Goal: Transaction & Acquisition: Purchase product/service

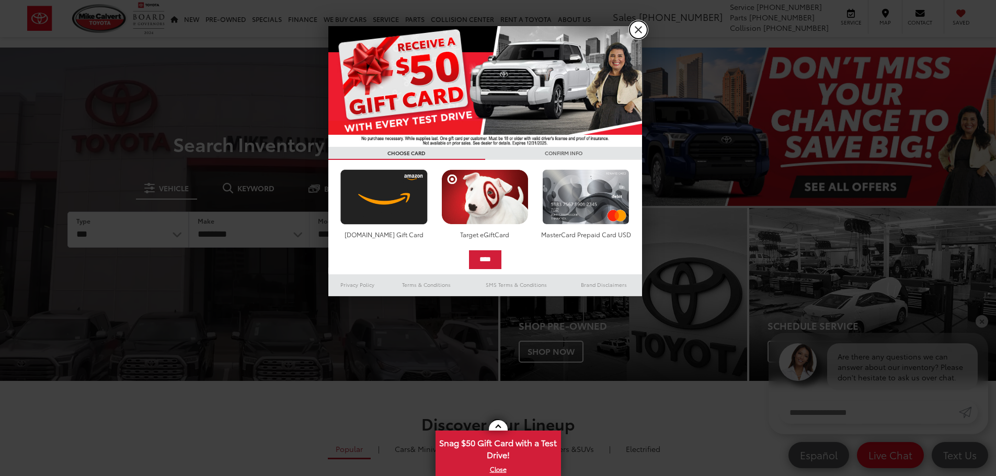
click at [633, 24] on link "X" at bounding box center [638, 30] width 18 height 18
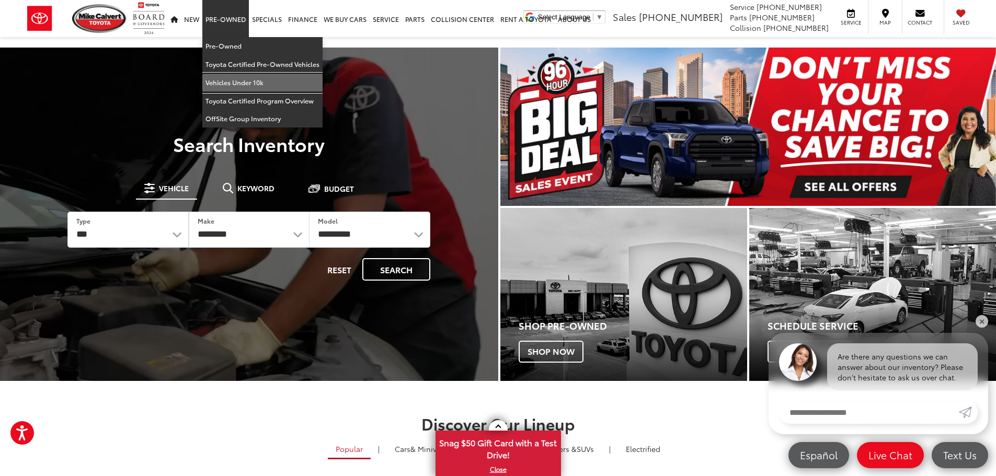
click at [232, 77] on link "Vehicles Under 10k" at bounding box center [262, 83] width 120 height 18
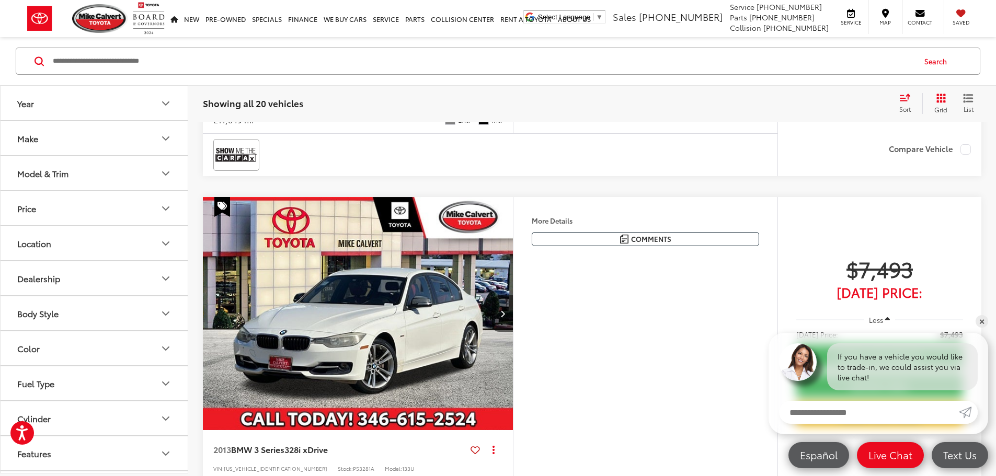
scroll to position [2284, 0]
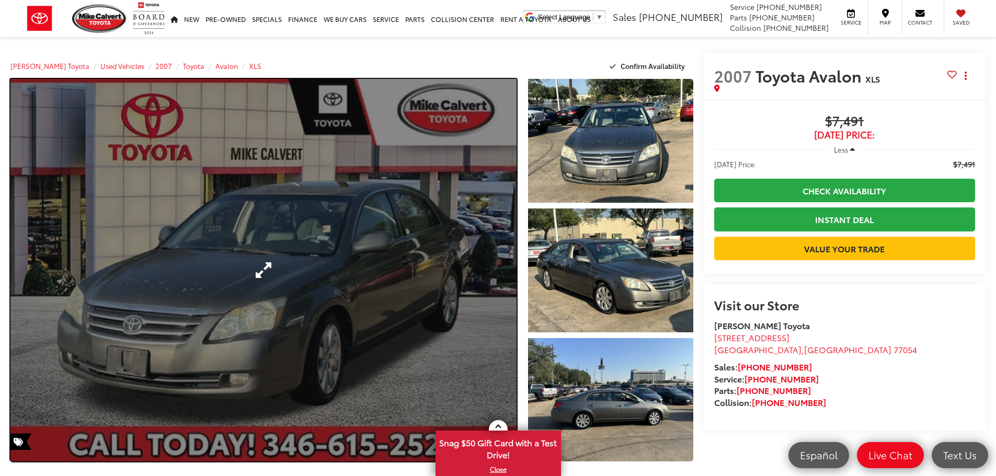
click at [407, 237] on link "Expand Photo 0" at bounding box center [263, 270] width 506 height 383
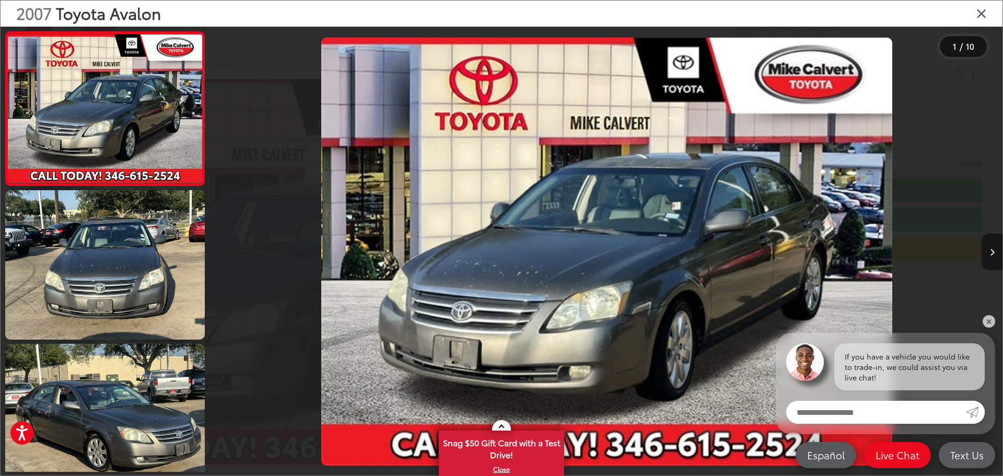
click at [988, 248] on button "Next image" at bounding box center [992, 252] width 21 height 37
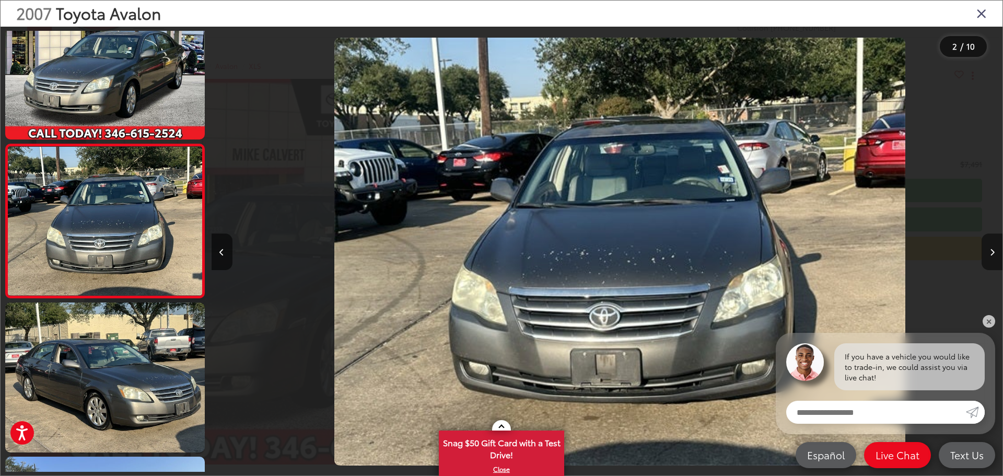
scroll to position [0, 791]
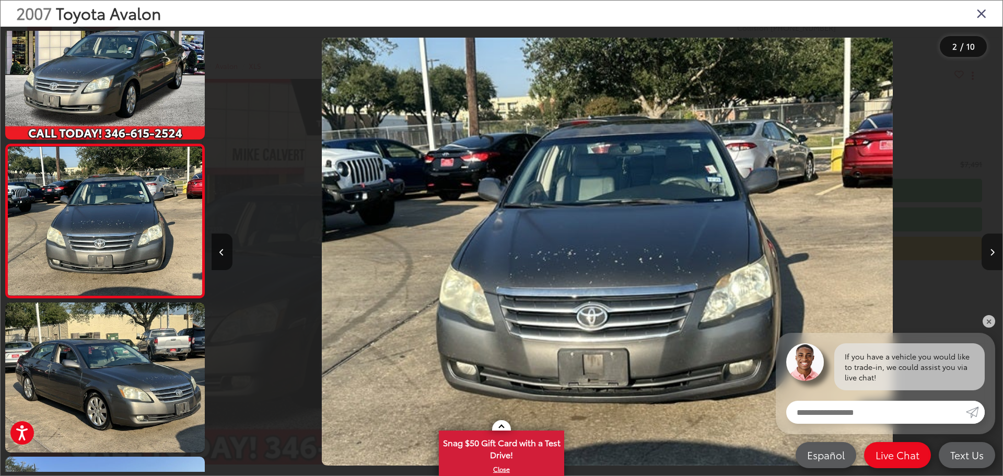
click at [988, 248] on button "Next image" at bounding box center [992, 252] width 21 height 37
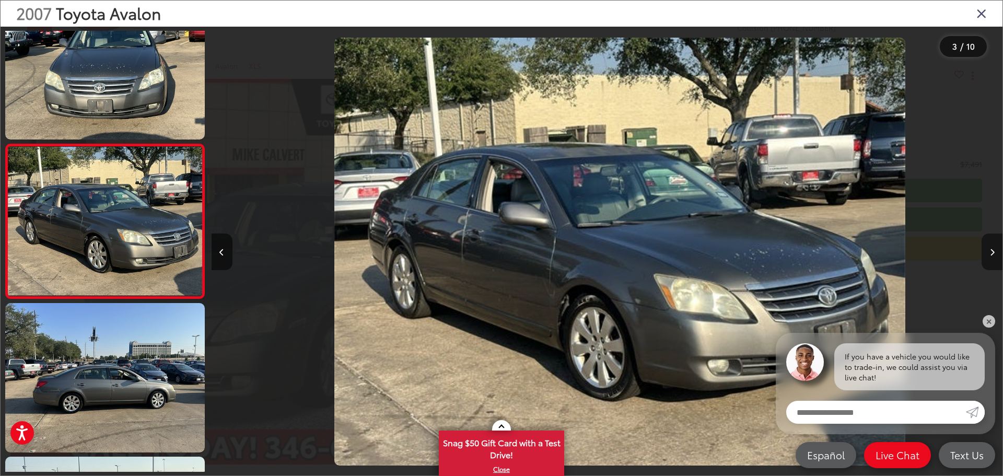
scroll to position [0, 1583]
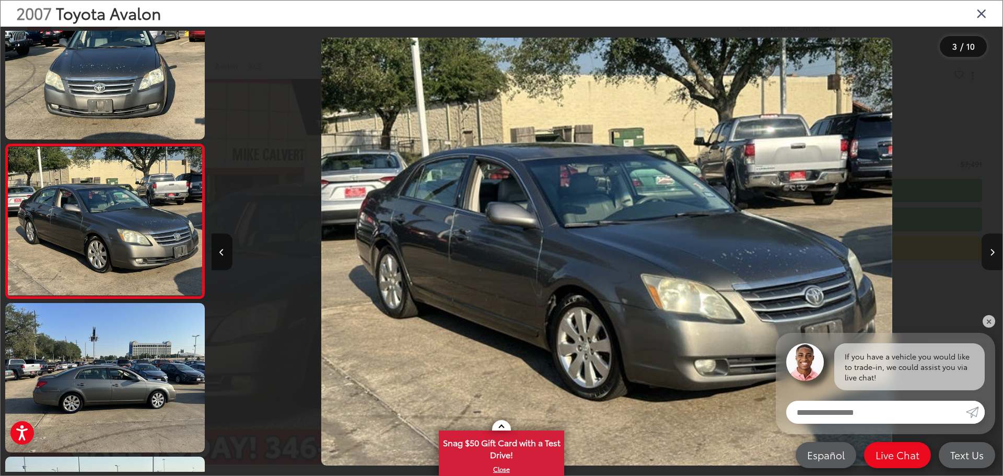
click at [987, 249] on button "Next image" at bounding box center [992, 252] width 21 height 37
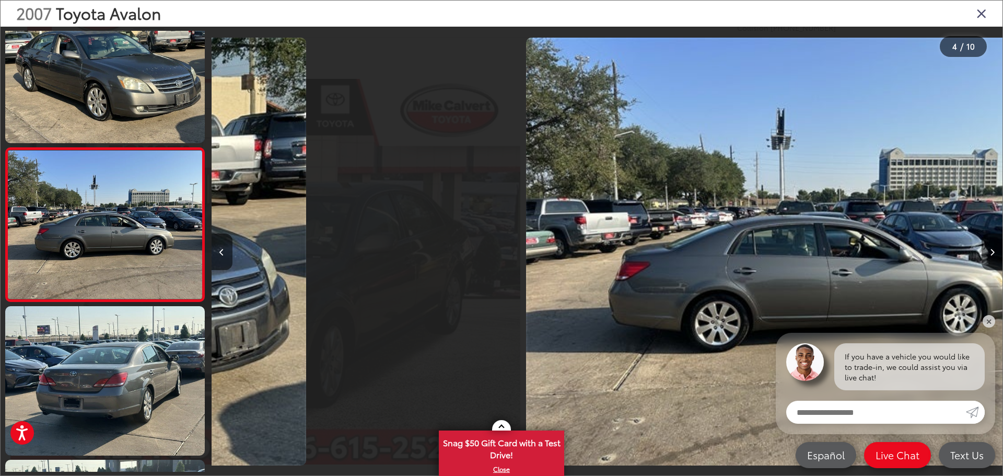
scroll to position [349, 0]
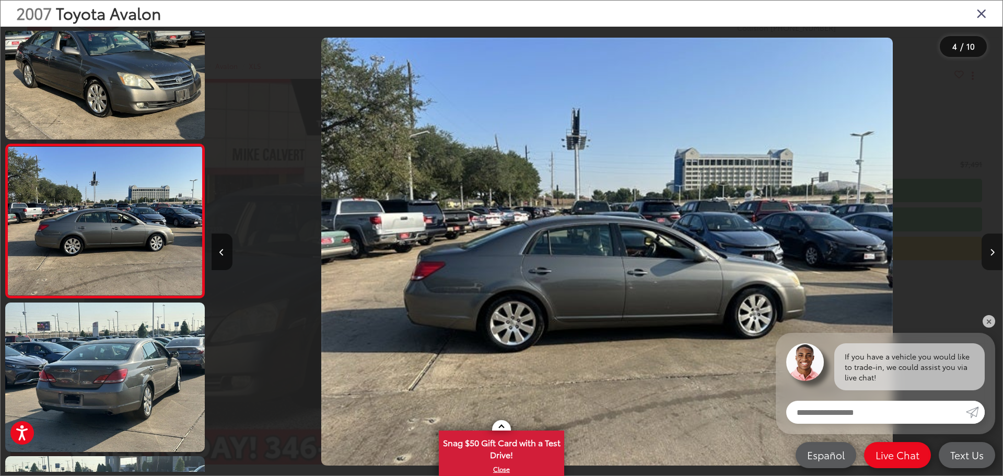
click at [987, 249] on button "Next image" at bounding box center [992, 252] width 21 height 37
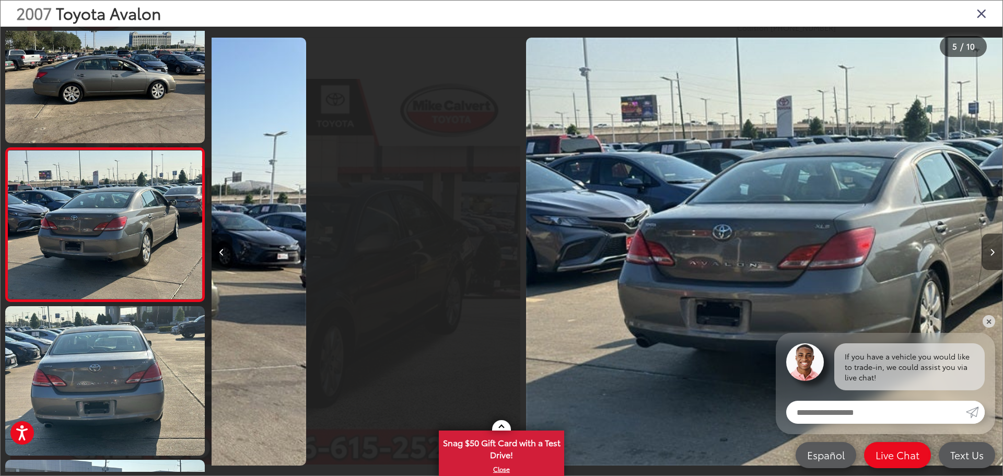
scroll to position [503, 0]
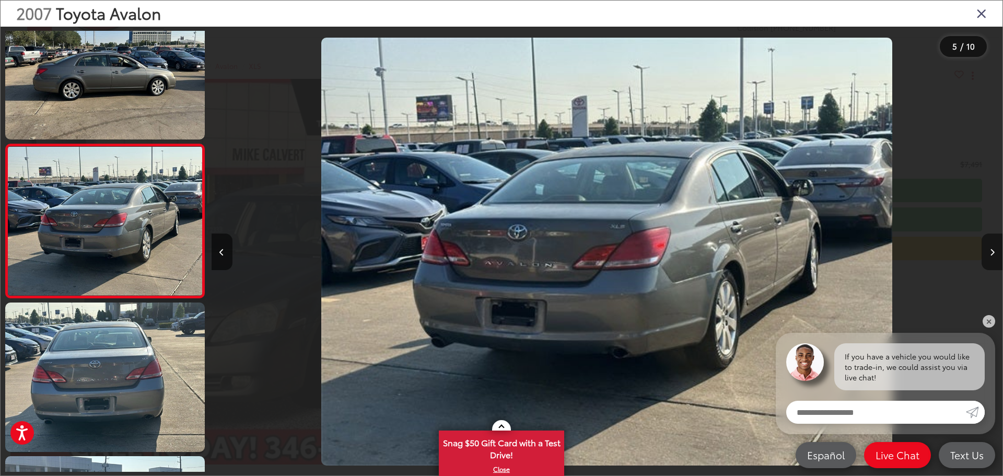
click at [987, 249] on button "Next image" at bounding box center [992, 252] width 21 height 37
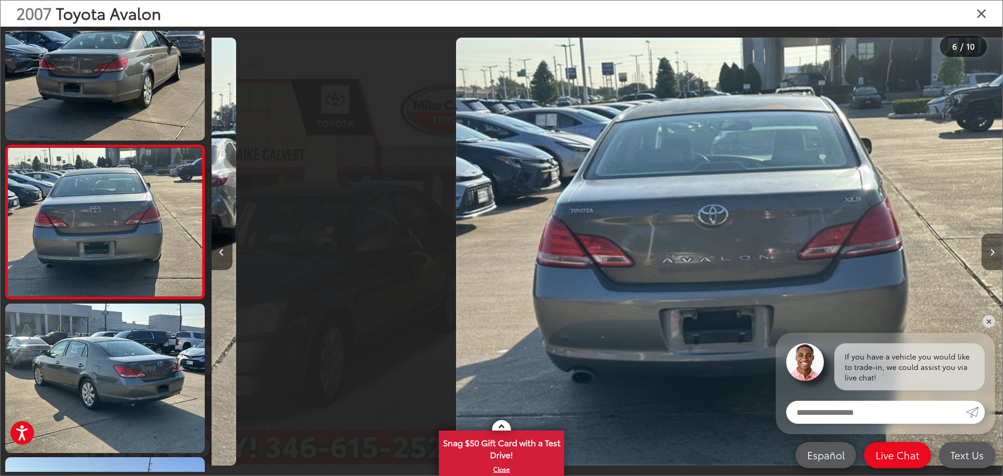
scroll to position [656, 0]
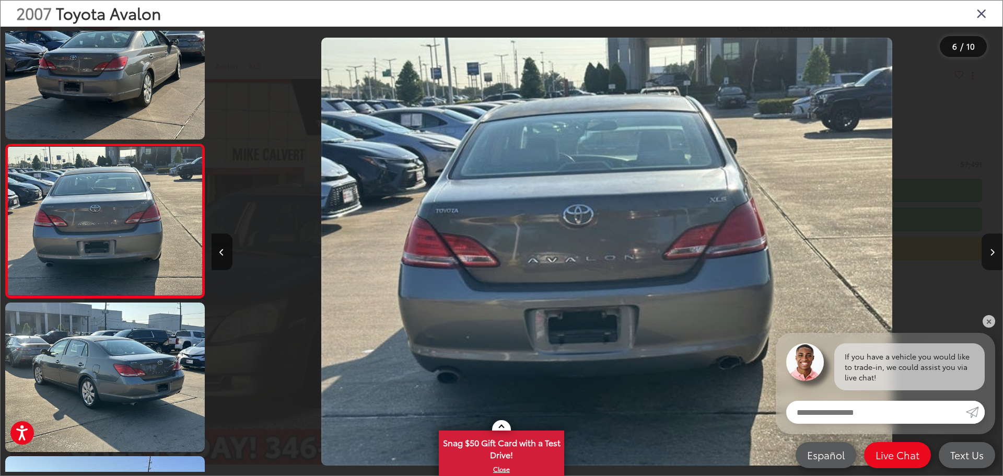
click at [987, 249] on button "Next image" at bounding box center [992, 252] width 21 height 37
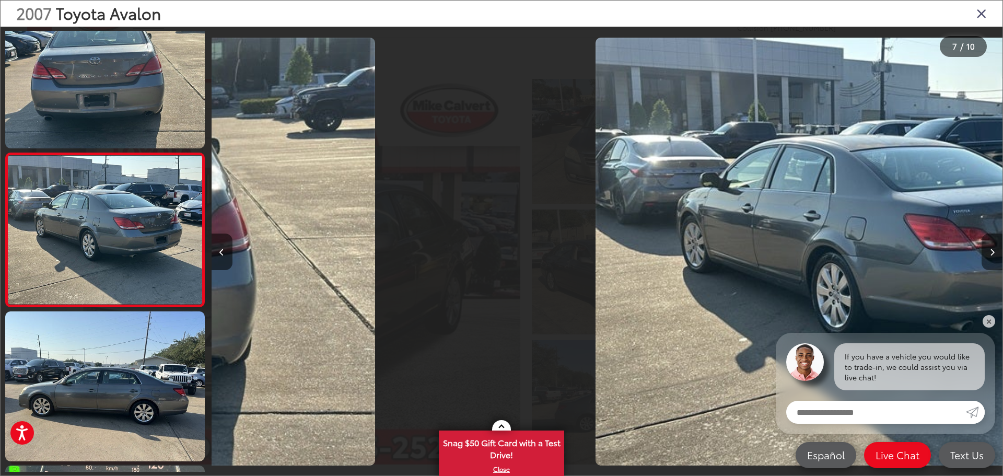
scroll to position [810, 0]
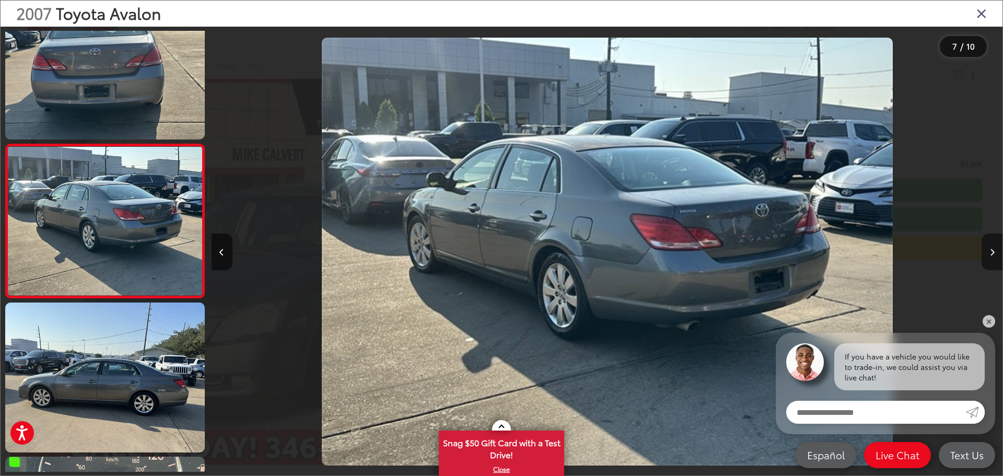
click at [987, 249] on button "Next image" at bounding box center [992, 252] width 21 height 37
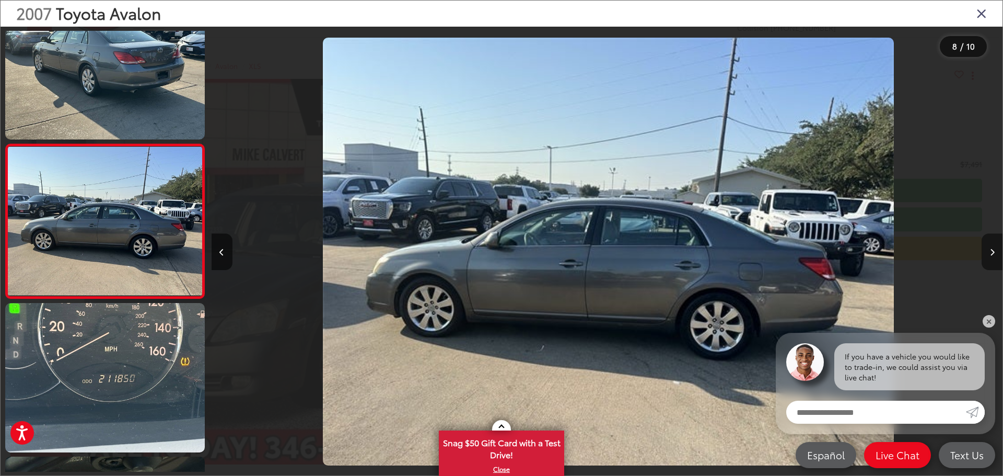
scroll to position [0, 5541]
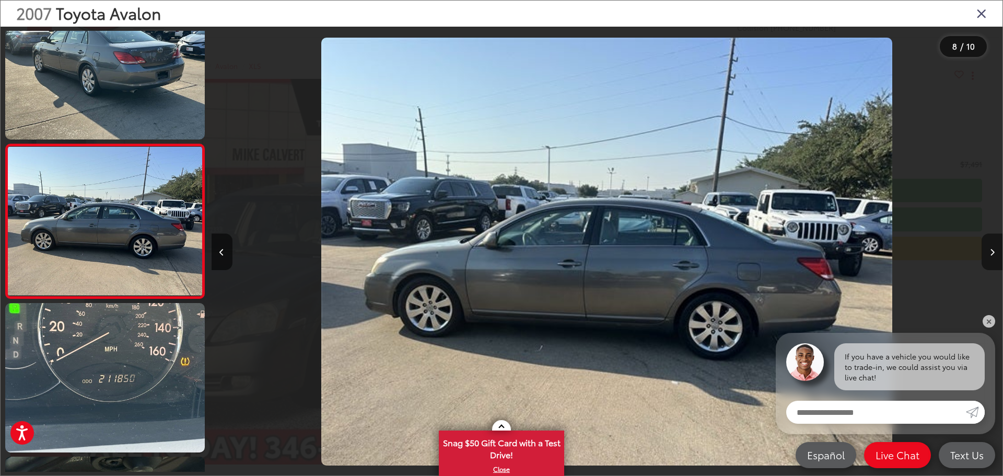
click at [987, 249] on button "Next image" at bounding box center [992, 252] width 21 height 37
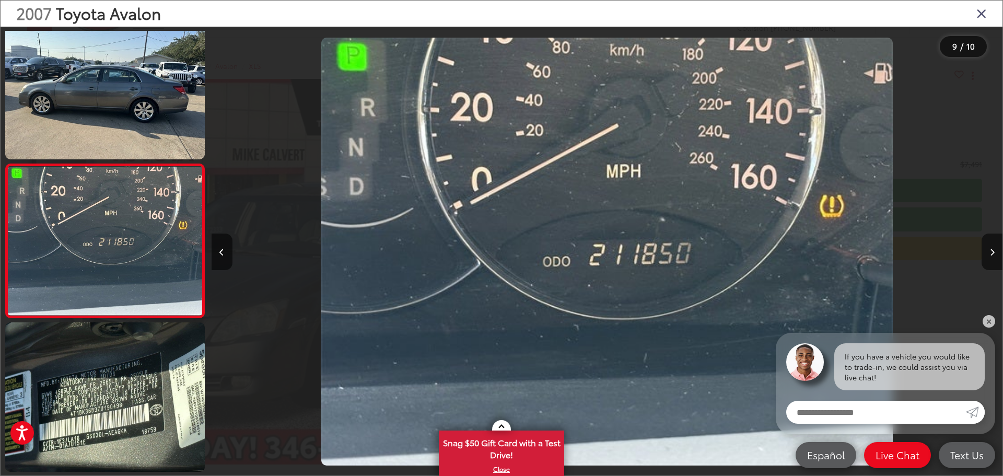
click at [977, 17] on icon "Close gallery" at bounding box center [982, 13] width 10 height 14
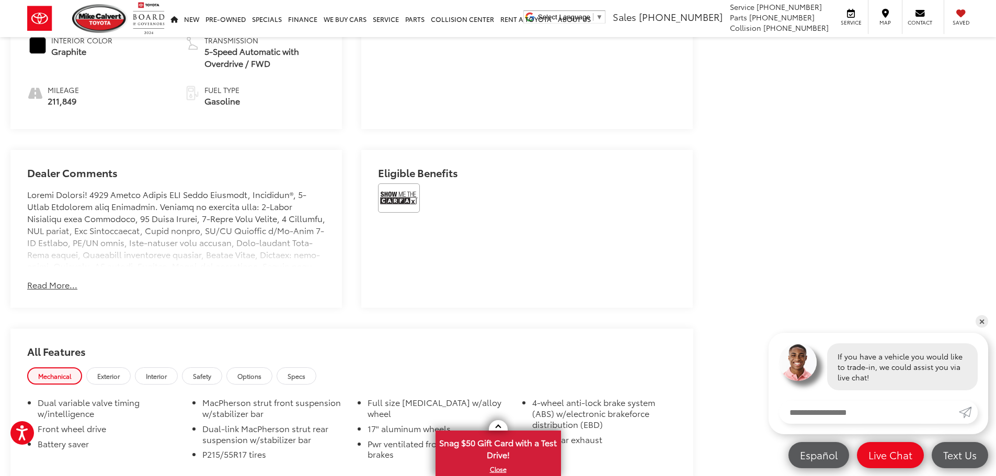
click at [402, 211] on div at bounding box center [527, 201] width 298 height 37
click at [402, 202] on img at bounding box center [399, 197] width 42 height 29
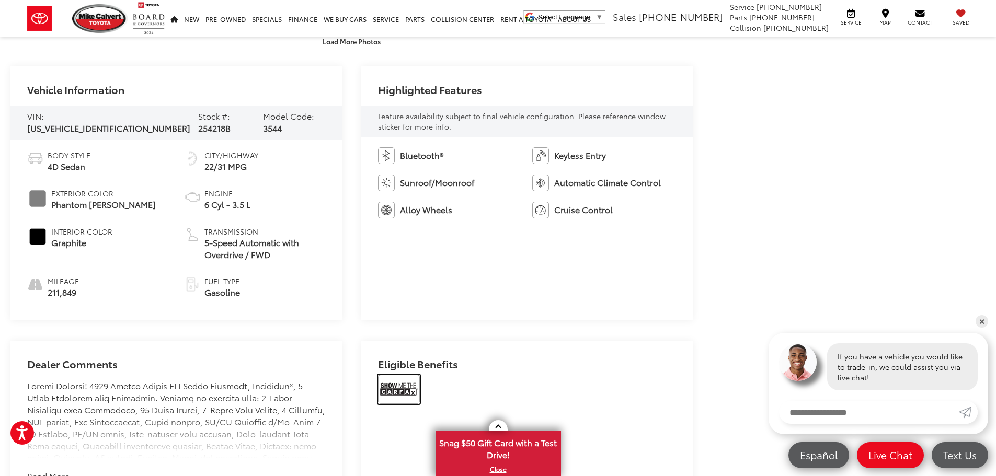
scroll to position [455, 0]
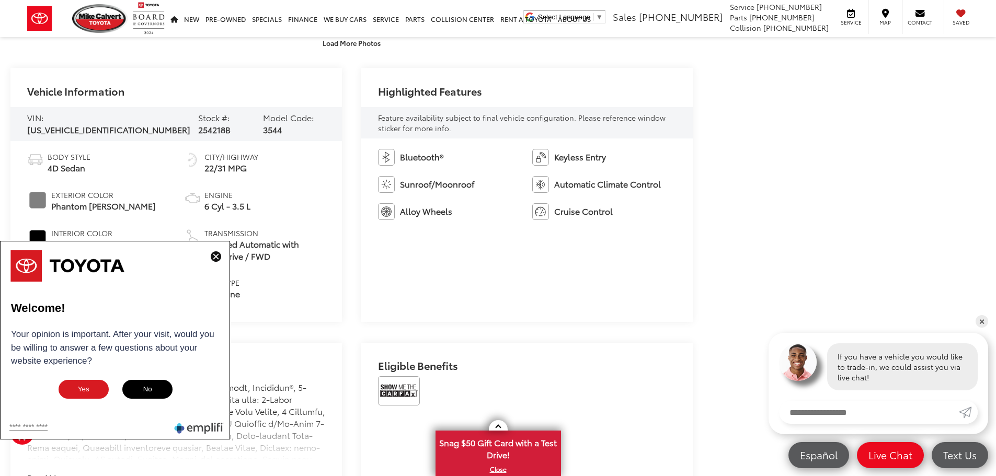
click at [213, 258] on img at bounding box center [216, 256] width 10 height 10
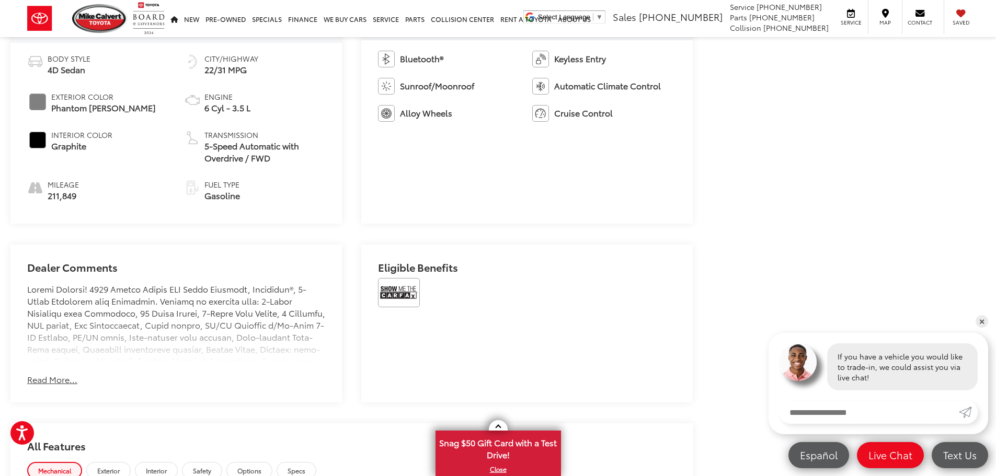
scroll to position [557, 0]
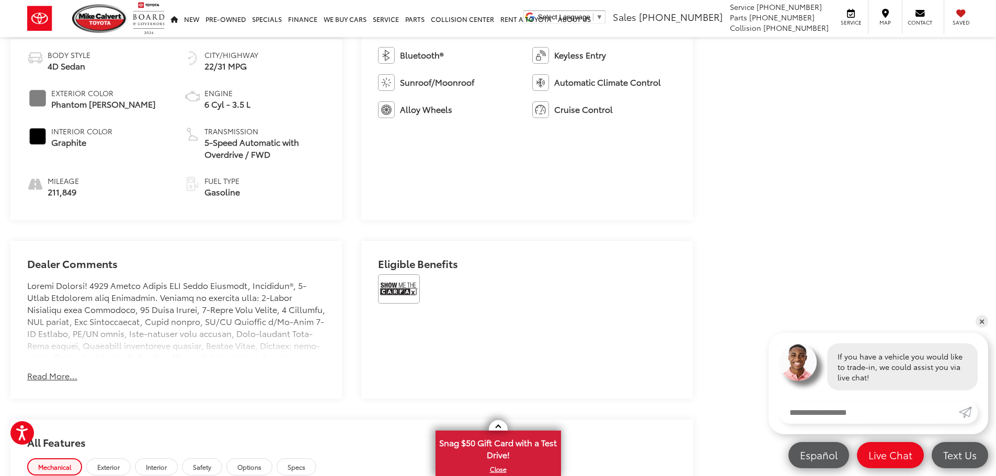
click at [38, 376] on button "Read More..." at bounding box center [52, 376] width 50 height 12
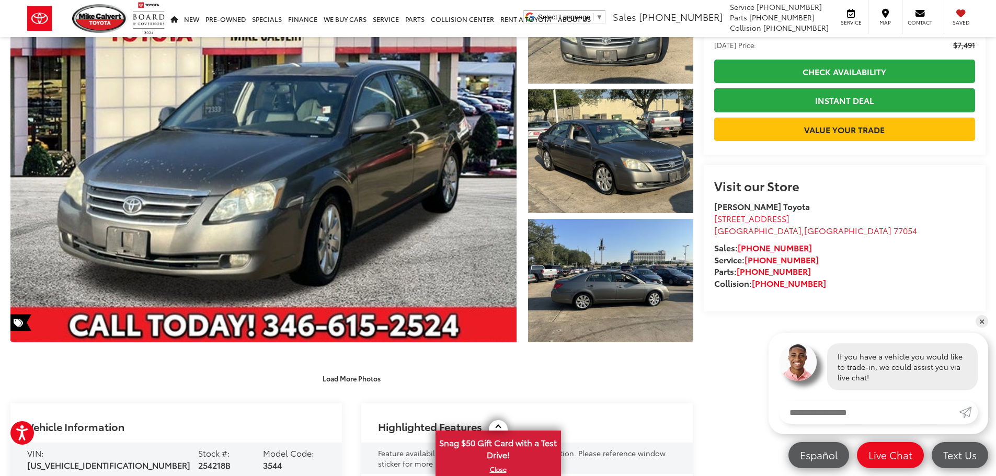
scroll to position [110, 0]
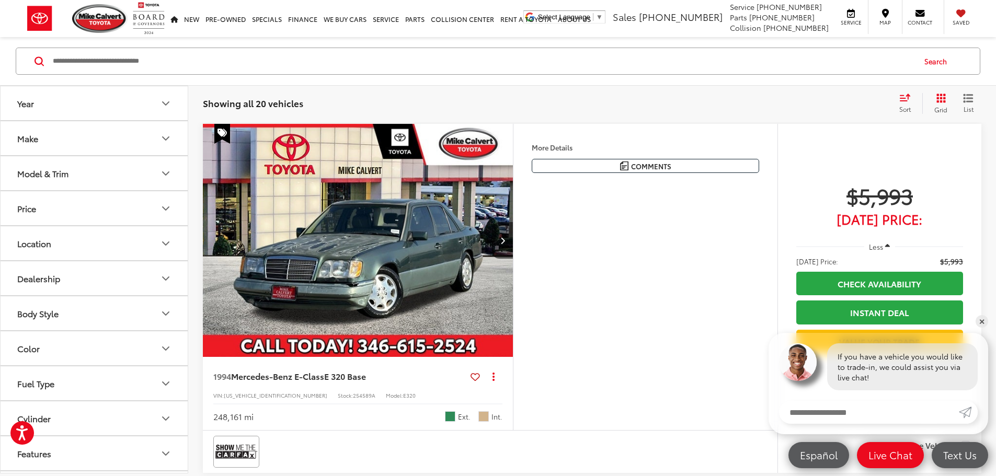
drag, startPoint x: 991, startPoint y: 44, endPoint x: 1000, endPoint y: 77, distance: 34.5
click at [995, 77] on html "Press Alt+1 for screen-reader mode, Alt+0 to cancel Accessibility Screen-Reader…" at bounding box center [498, 92] width 996 height 476
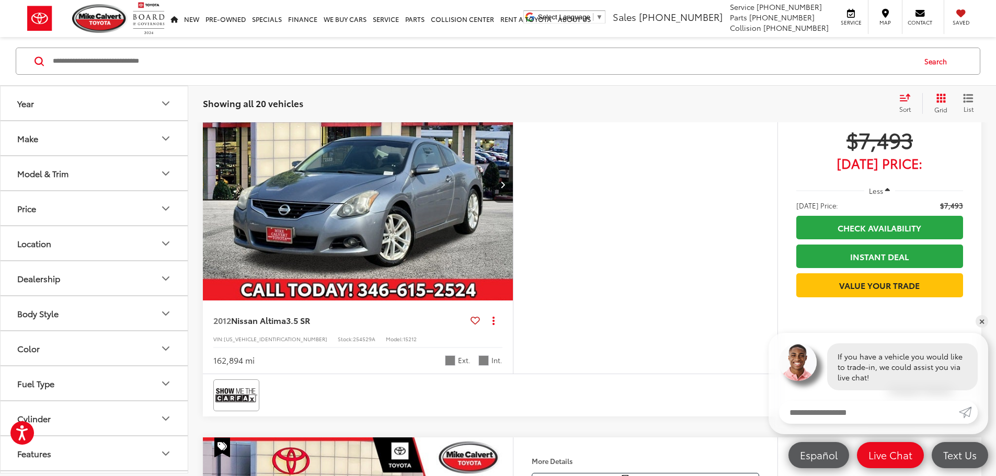
scroll to position [2767, 0]
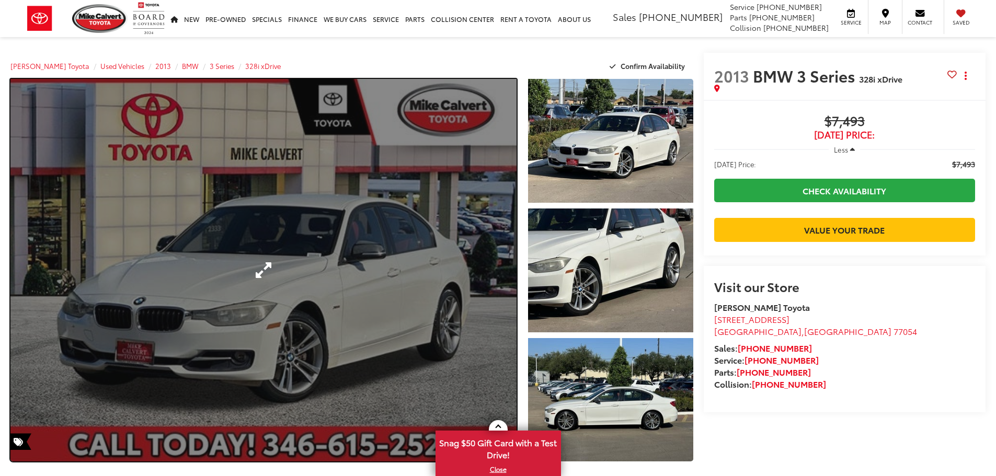
click at [436, 341] on link "Expand Photo 0" at bounding box center [263, 270] width 506 height 383
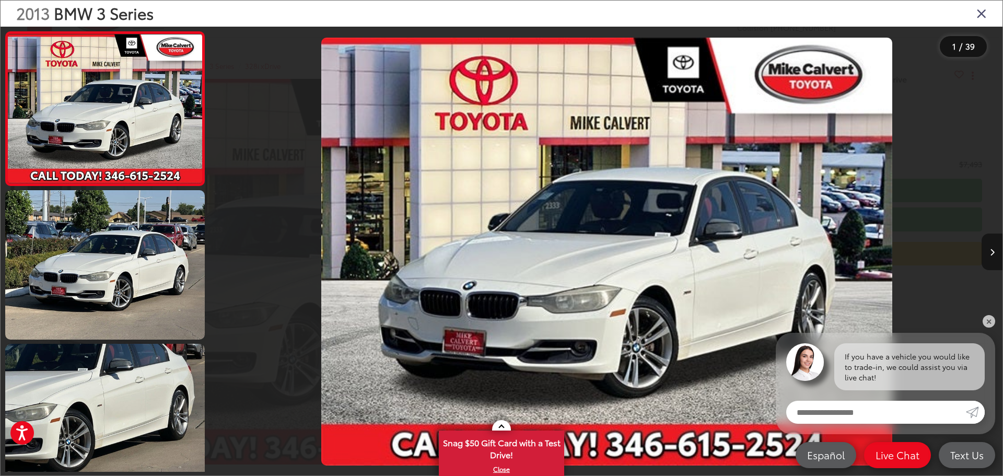
click at [995, 264] on button "Next image" at bounding box center [992, 252] width 21 height 37
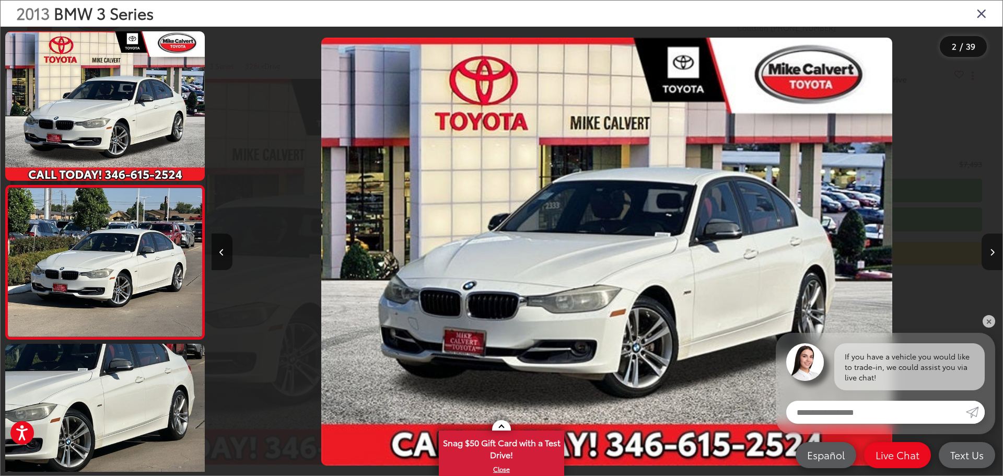
scroll to position [41, 0]
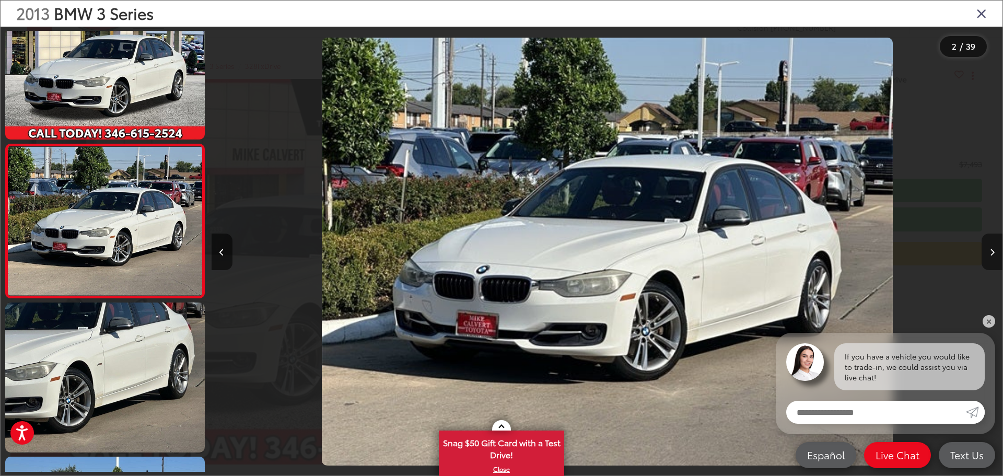
click at [995, 264] on button "Next image" at bounding box center [992, 252] width 21 height 37
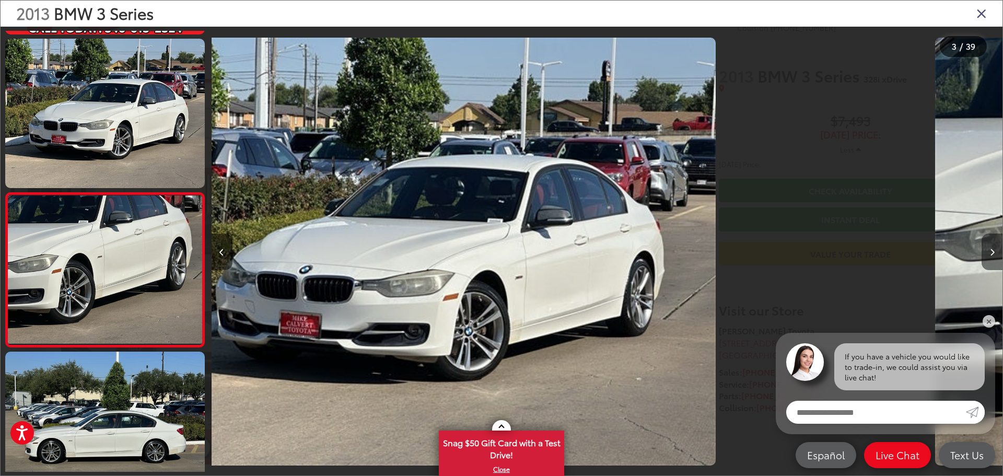
scroll to position [195, 0]
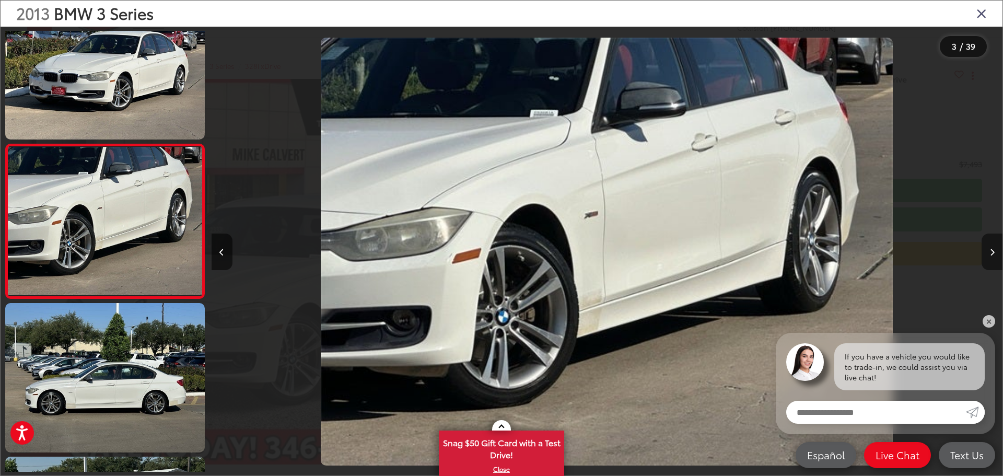
click at [995, 264] on button "Next image" at bounding box center [992, 252] width 21 height 37
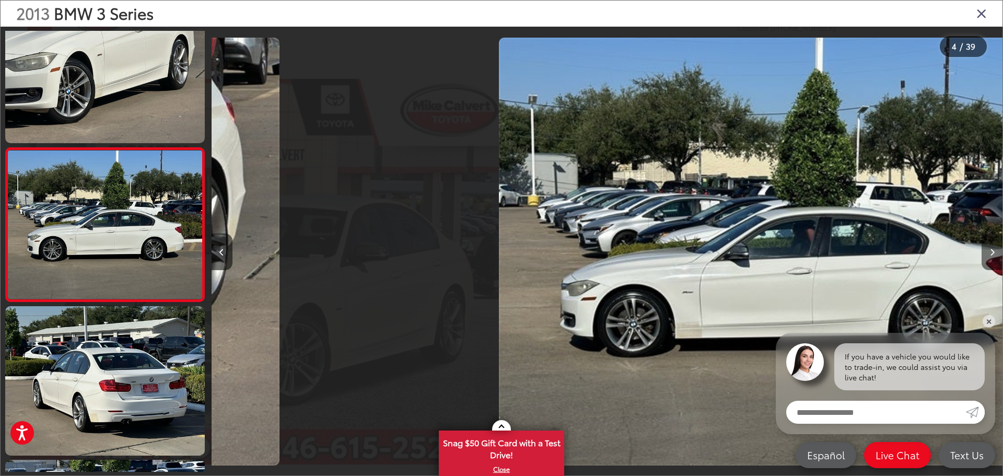
scroll to position [349, 0]
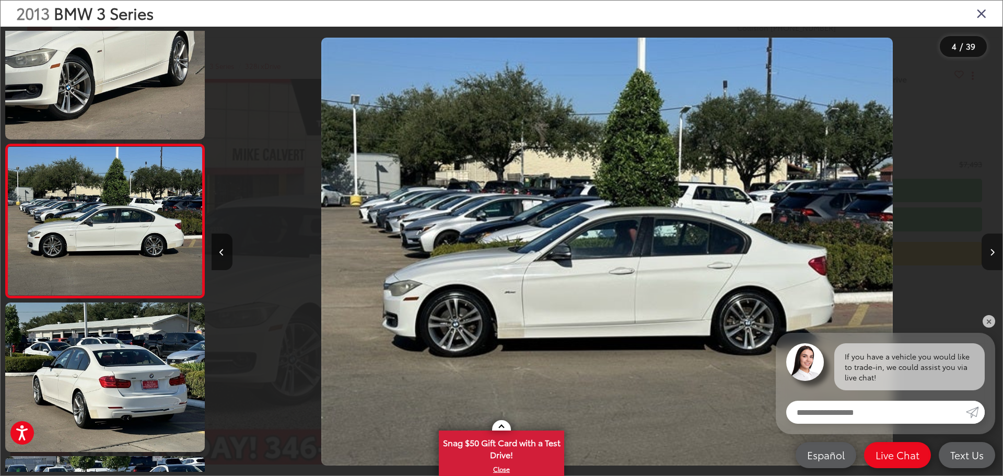
click at [993, 264] on button "Next image" at bounding box center [992, 252] width 21 height 37
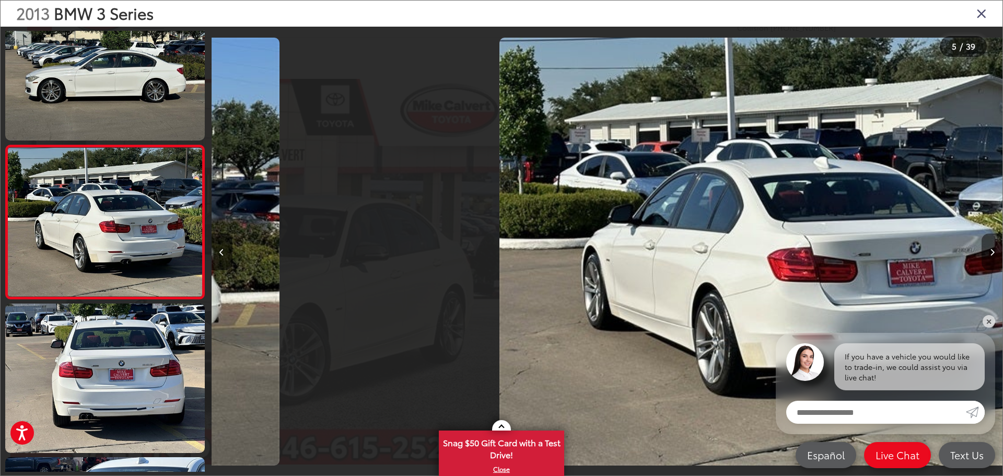
scroll to position [503, 0]
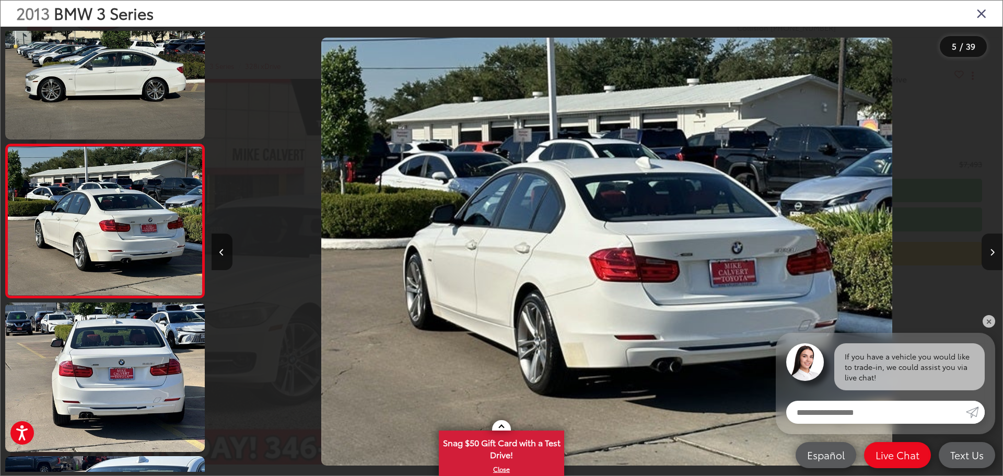
click at [991, 264] on button "Next image" at bounding box center [992, 252] width 21 height 37
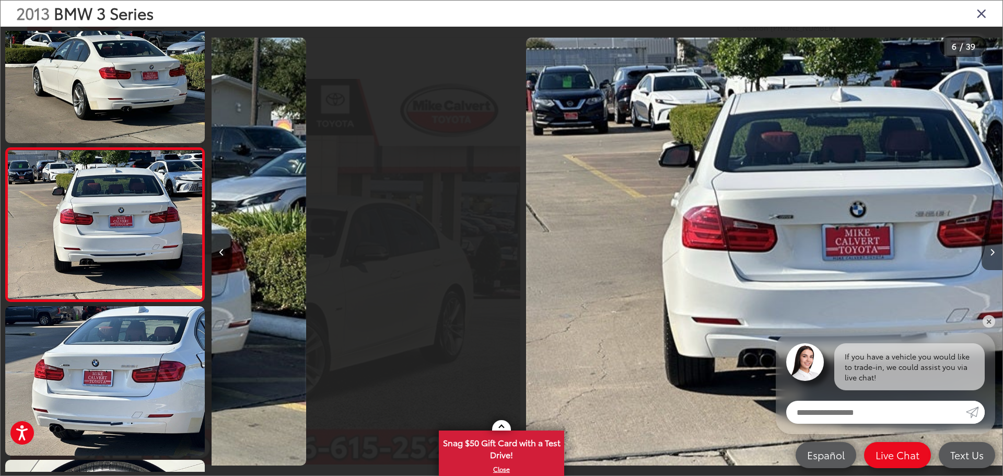
scroll to position [656, 0]
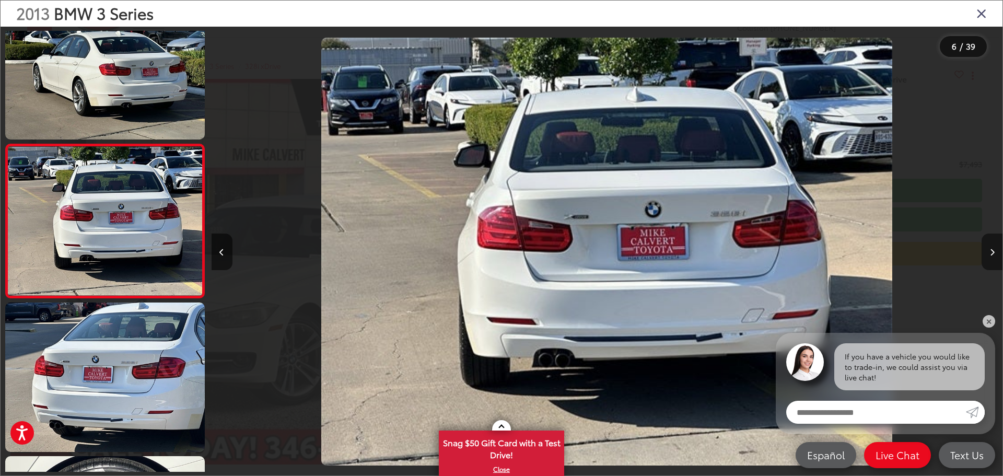
click at [991, 264] on button "Next image" at bounding box center [992, 252] width 21 height 37
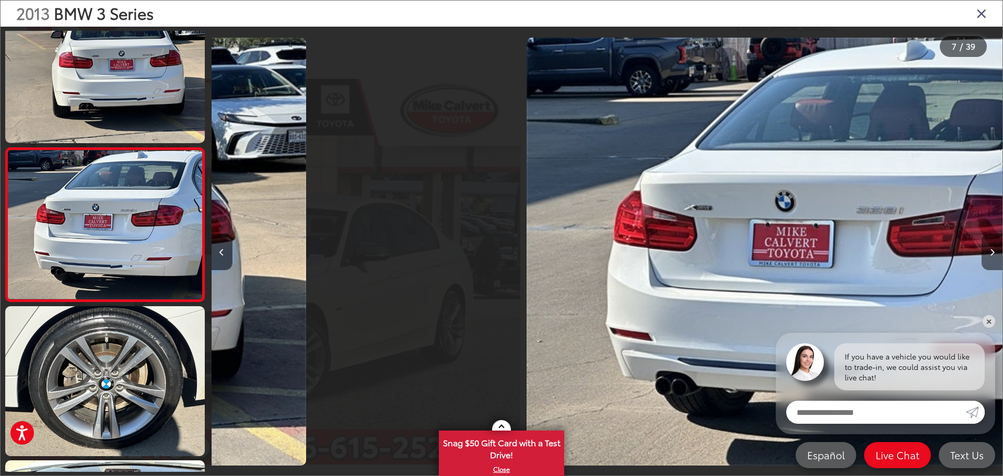
scroll to position [810, 0]
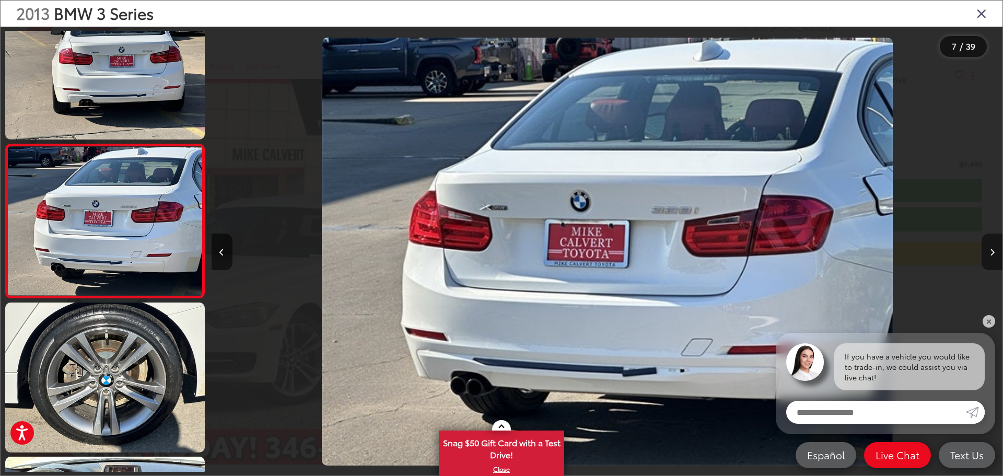
click at [985, 262] on button "Next image" at bounding box center [992, 252] width 21 height 37
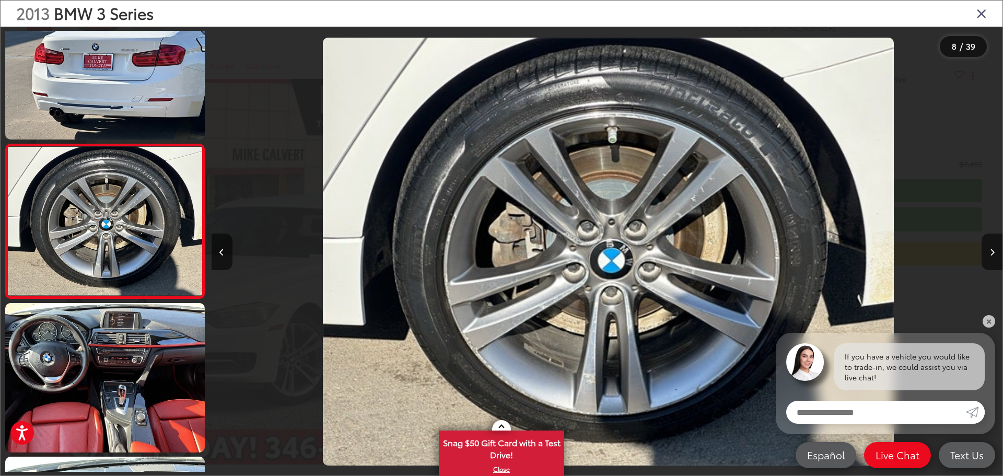
scroll to position [0, 5541]
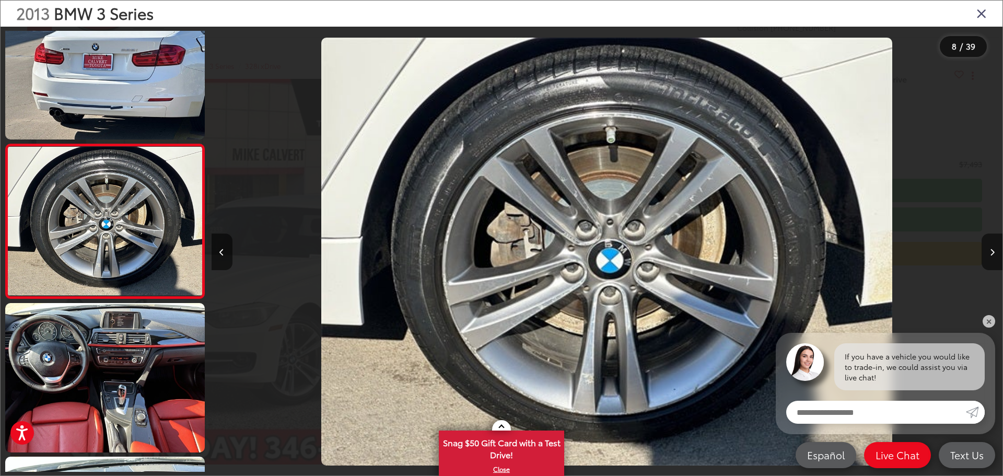
click at [975, 258] on div at bounding box center [904, 252] width 198 height 450
click at [986, 249] on button "Next image" at bounding box center [992, 252] width 21 height 37
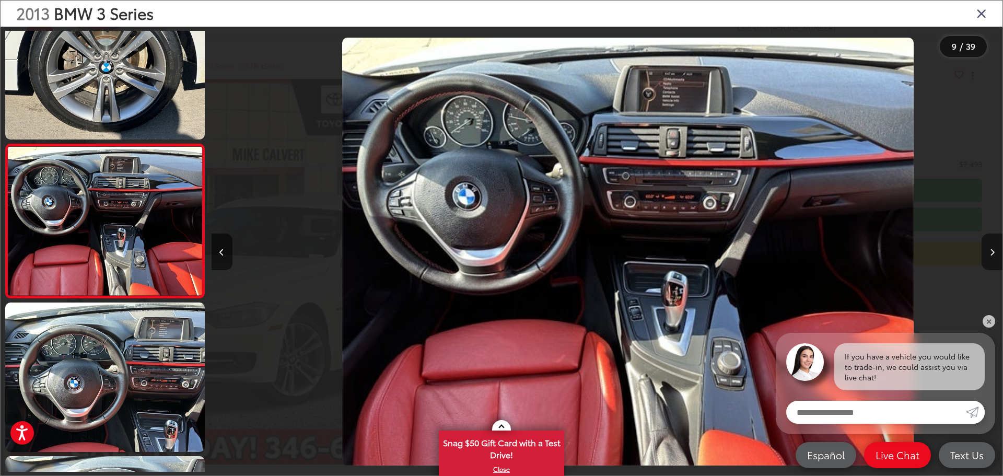
scroll to position [0, 6332]
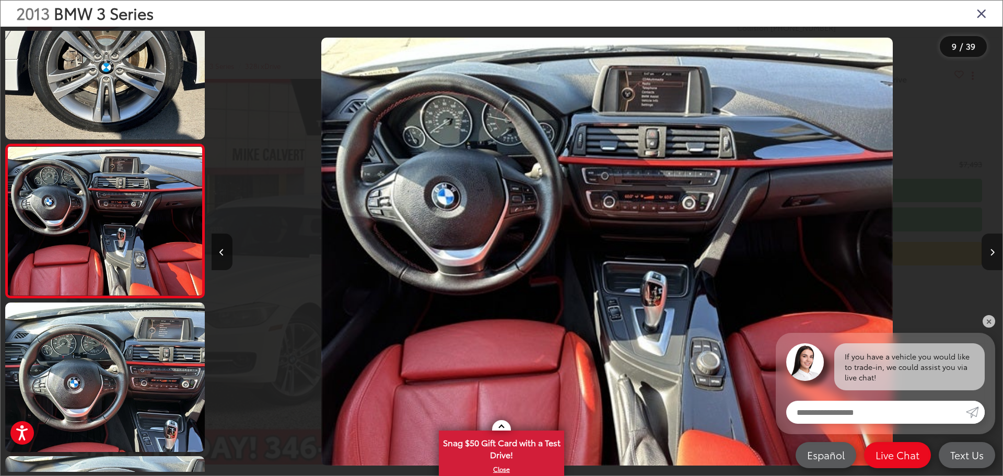
click at [985, 249] on button "Next image" at bounding box center [992, 252] width 21 height 37
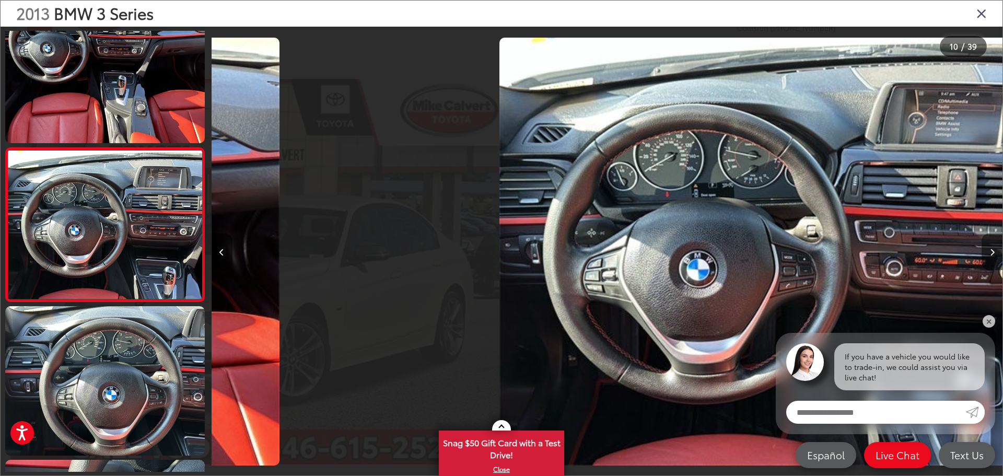
scroll to position [1272, 0]
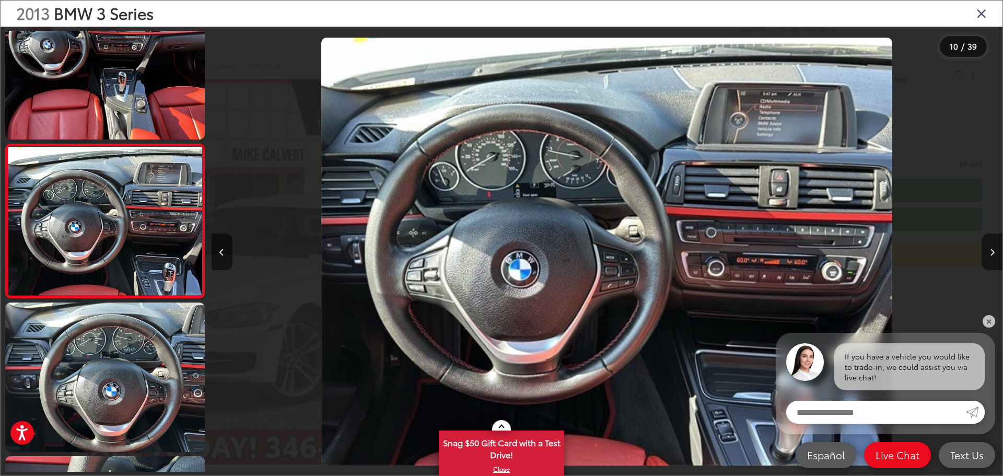
click at [984, 250] on button "Next image" at bounding box center [992, 252] width 21 height 37
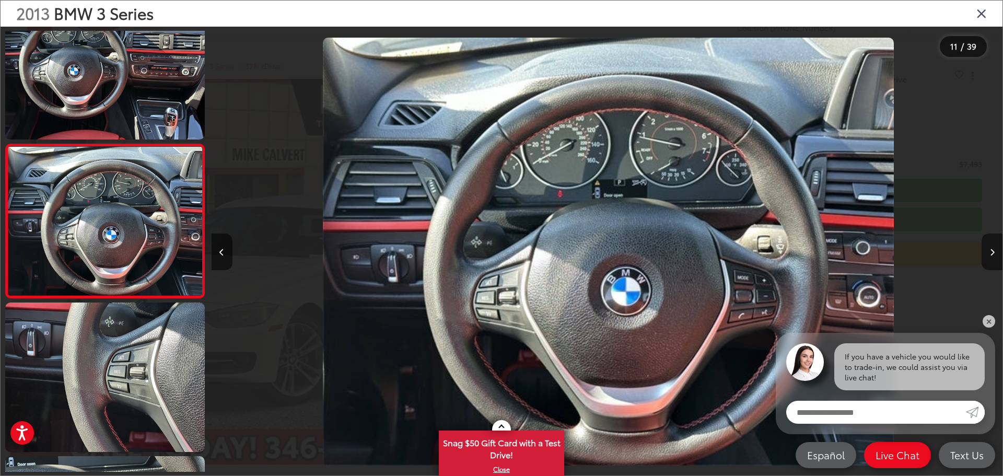
scroll to position [0, 7915]
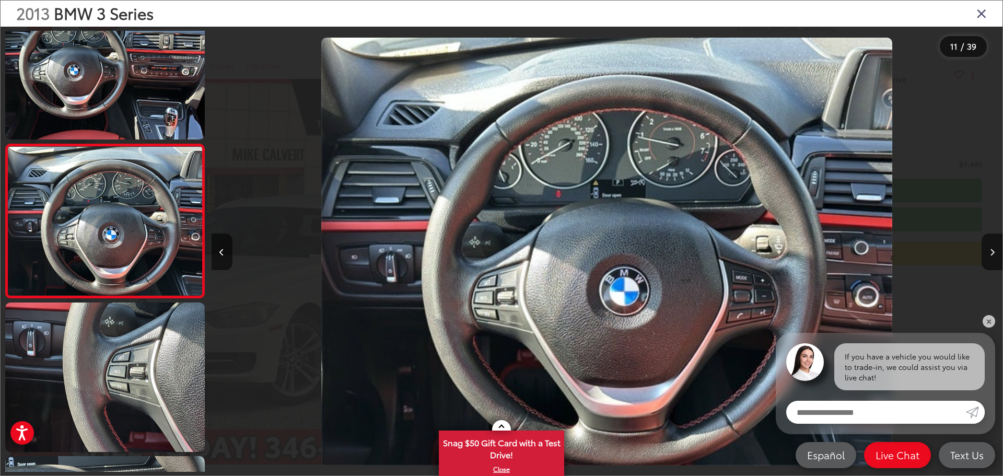
click at [982, 250] on div at bounding box center [904, 252] width 198 height 450
click at [989, 258] on button "Next image" at bounding box center [992, 252] width 21 height 37
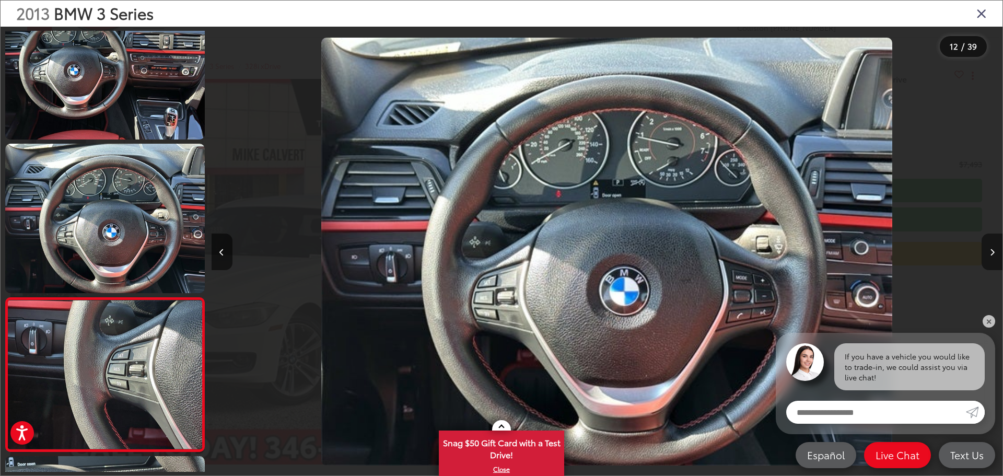
scroll to position [0, 0]
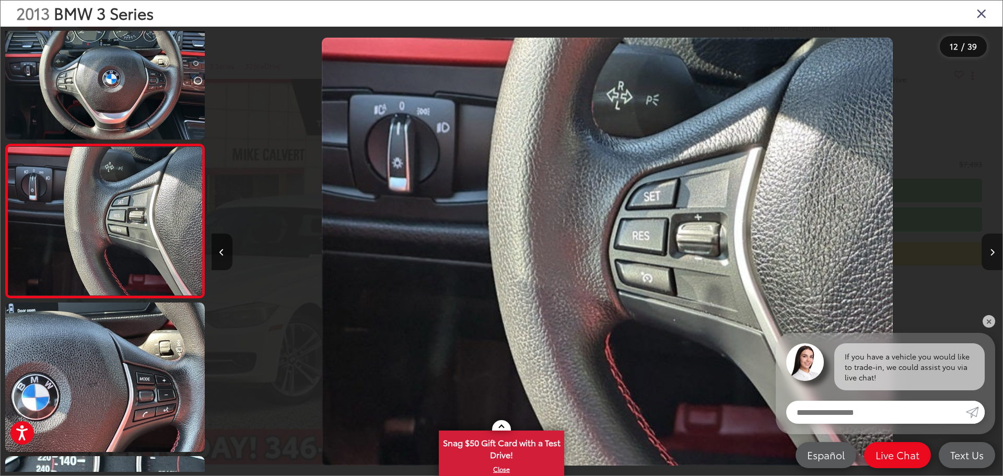
click at [989, 258] on button "Next image" at bounding box center [992, 252] width 21 height 37
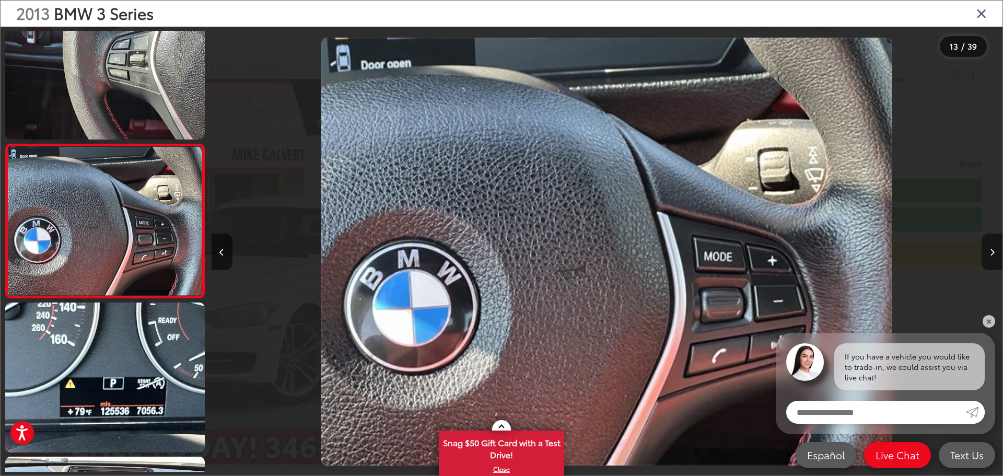
click at [989, 258] on button "Next image" at bounding box center [992, 252] width 21 height 37
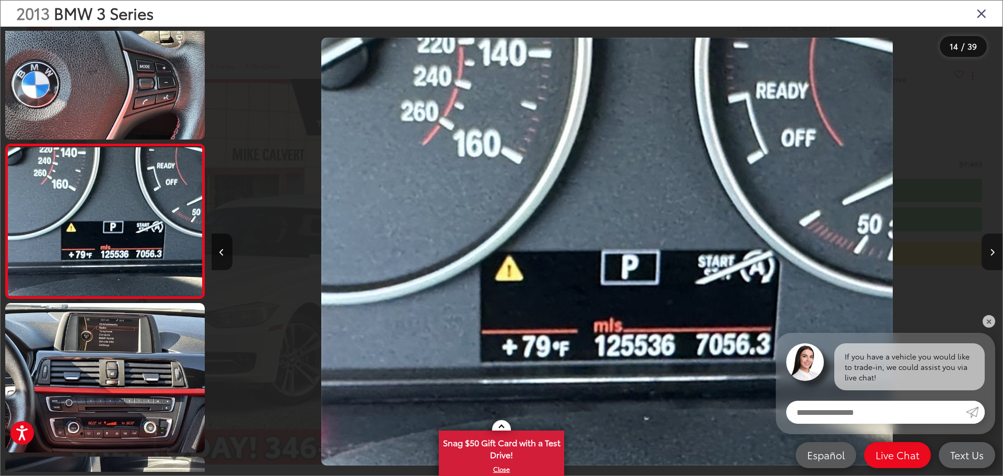
click at [989, 258] on button "Next image" at bounding box center [992, 252] width 21 height 37
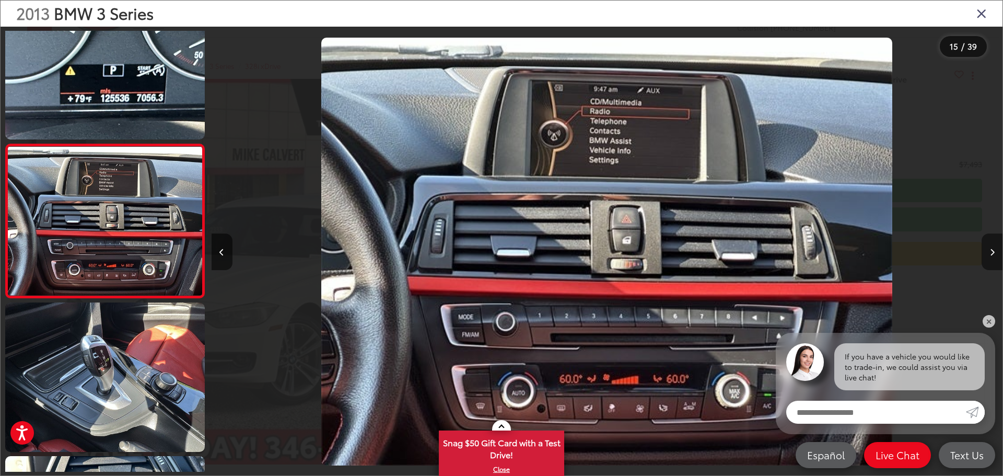
click at [989, 258] on button "Next image" at bounding box center [992, 252] width 21 height 37
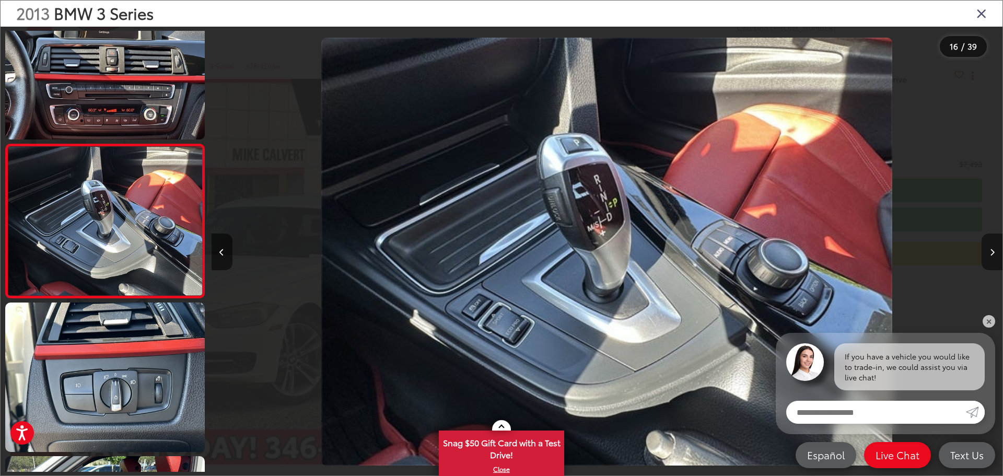
click at [989, 258] on button "Next image" at bounding box center [992, 252] width 21 height 37
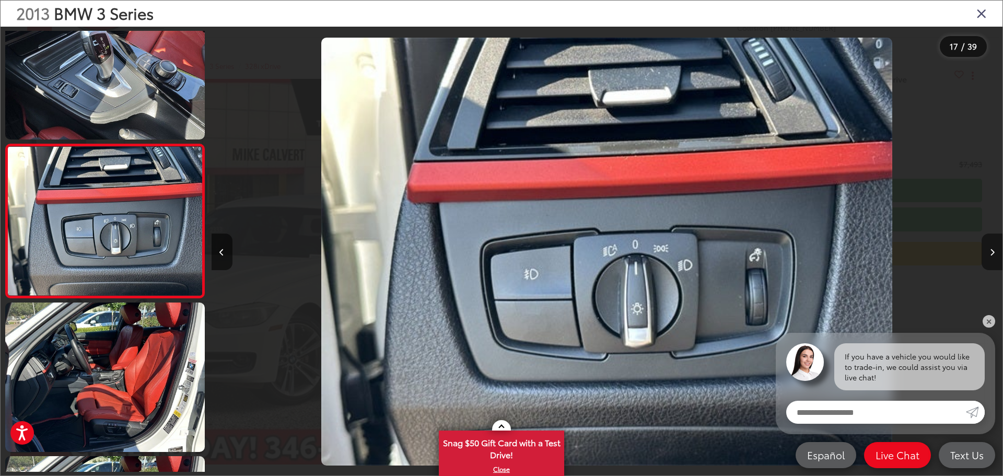
click at [987, 257] on button "Next image" at bounding box center [992, 252] width 21 height 37
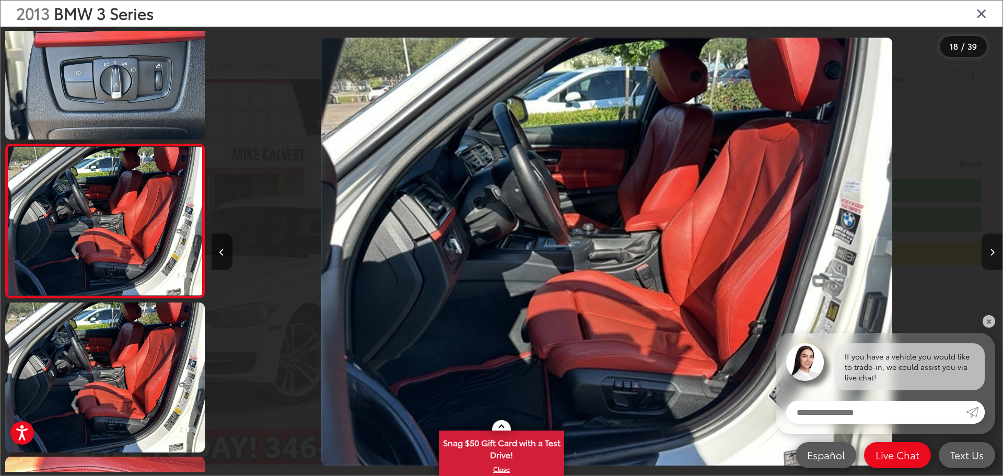
click at [987, 257] on button "Next image" at bounding box center [992, 252] width 21 height 37
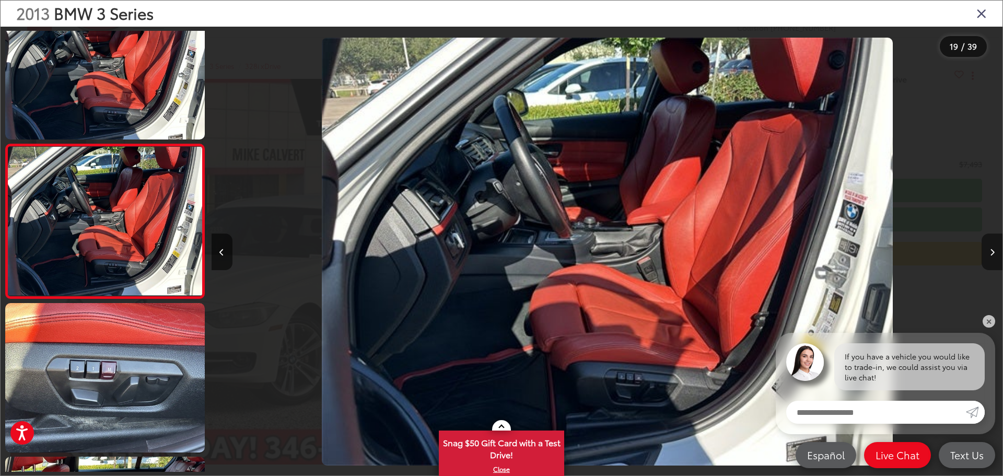
click at [987, 257] on button "Next image" at bounding box center [992, 252] width 21 height 37
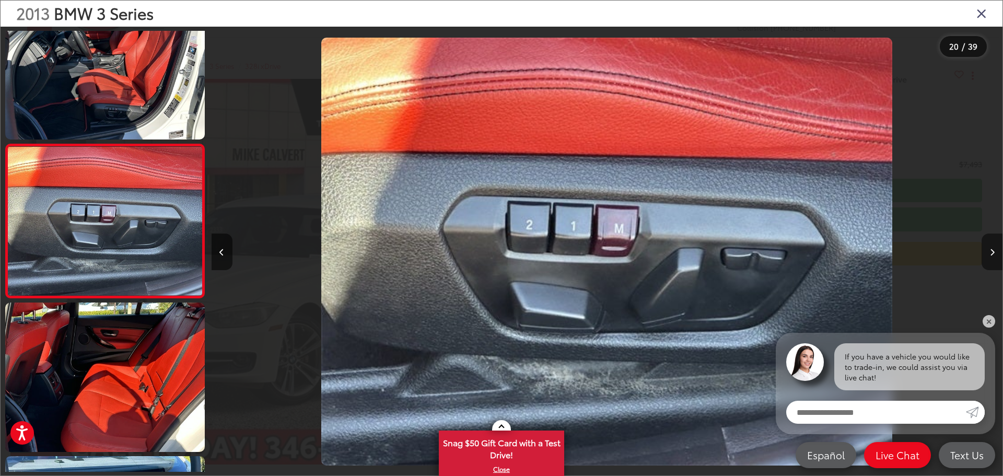
click at [987, 257] on button "Next image" at bounding box center [992, 252] width 21 height 37
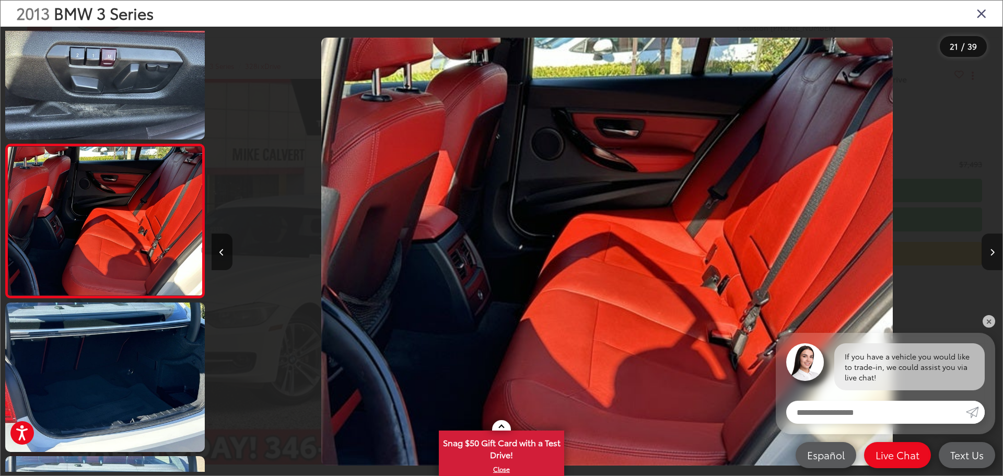
click at [987, 257] on button "Next image" at bounding box center [992, 252] width 21 height 37
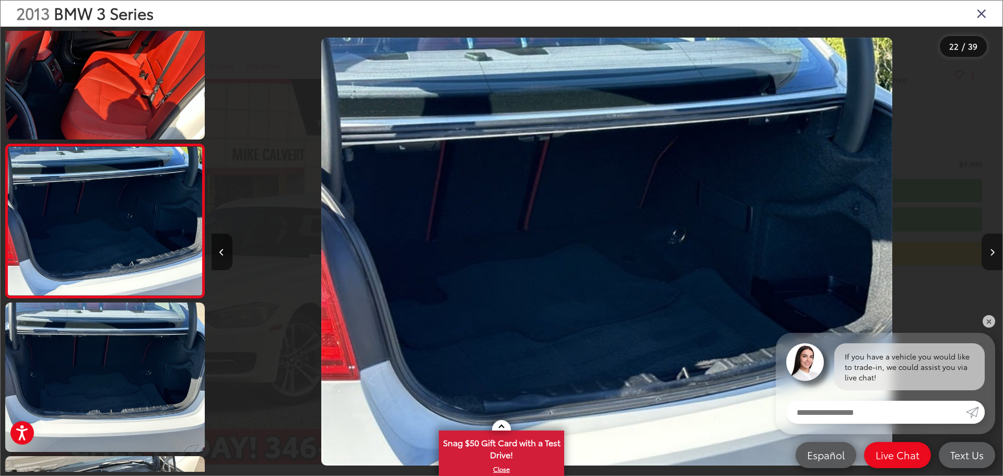
click at [984, 256] on button "Next image" at bounding box center [992, 252] width 21 height 37
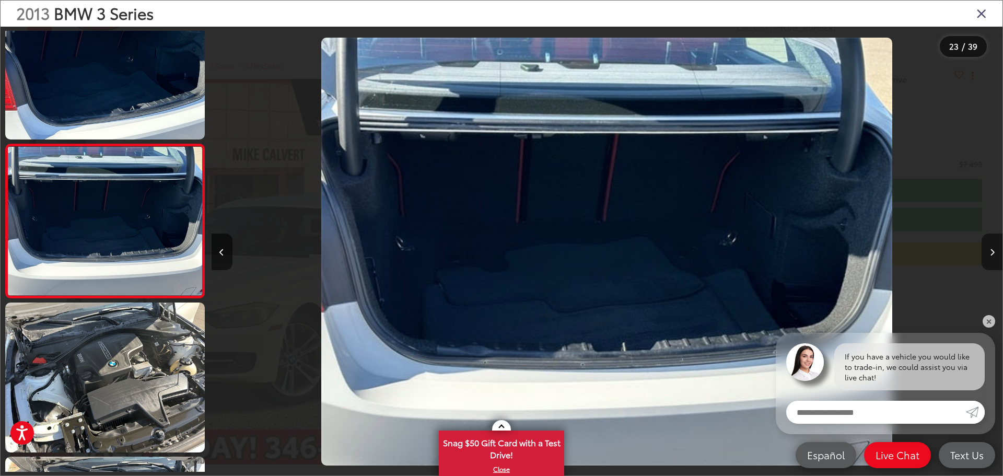
click at [983, 256] on button "Next image" at bounding box center [992, 252] width 21 height 37
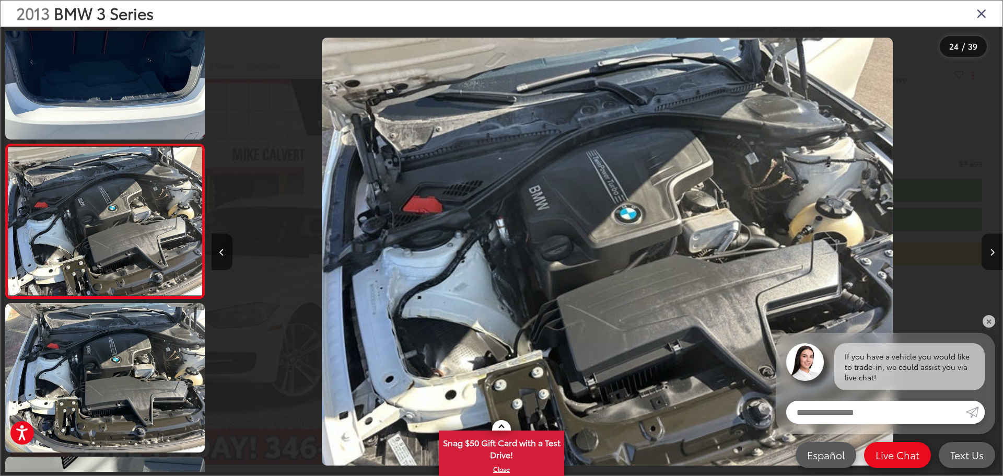
click at [979, 255] on div at bounding box center [904, 252] width 198 height 450
click at [989, 252] on button "Next image" at bounding box center [992, 252] width 21 height 37
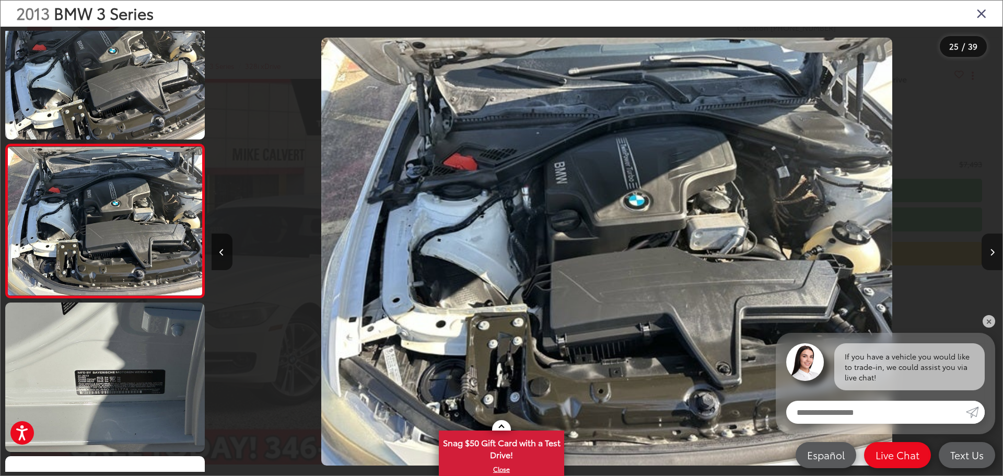
click at [988, 252] on button "Next image" at bounding box center [992, 252] width 21 height 37
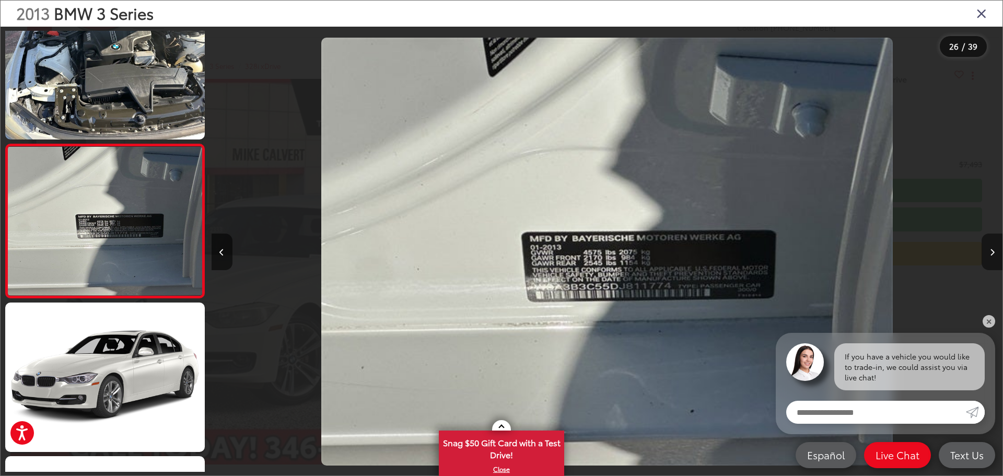
click at [986, 252] on button "Next image" at bounding box center [992, 252] width 21 height 37
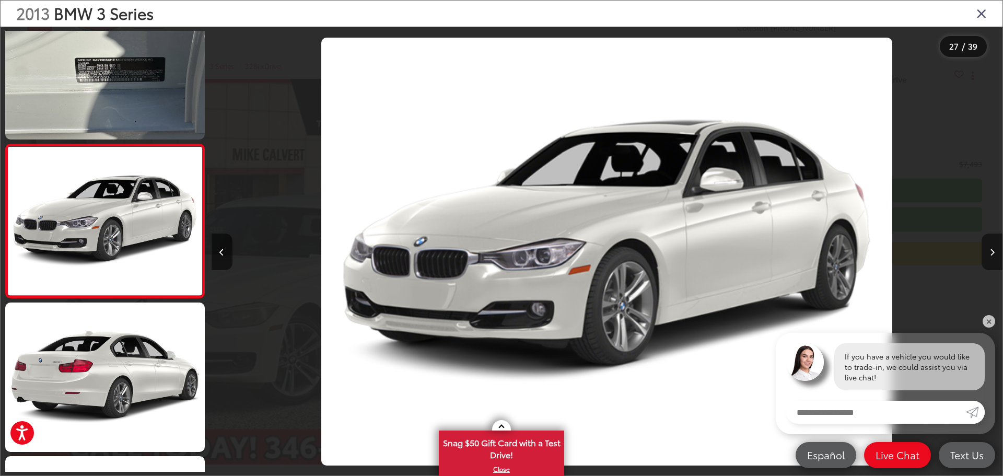
click at [986, 252] on button "Next image" at bounding box center [992, 252] width 21 height 37
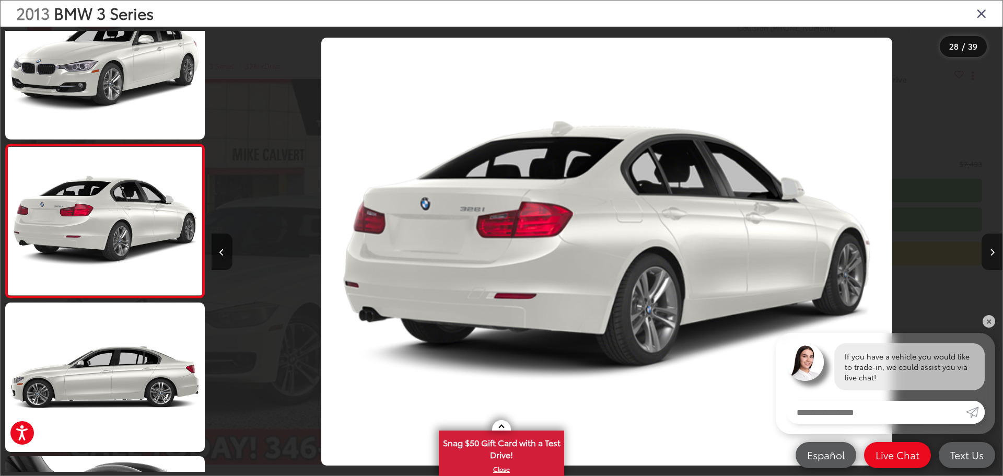
click at [986, 252] on button "Next image" at bounding box center [992, 252] width 21 height 37
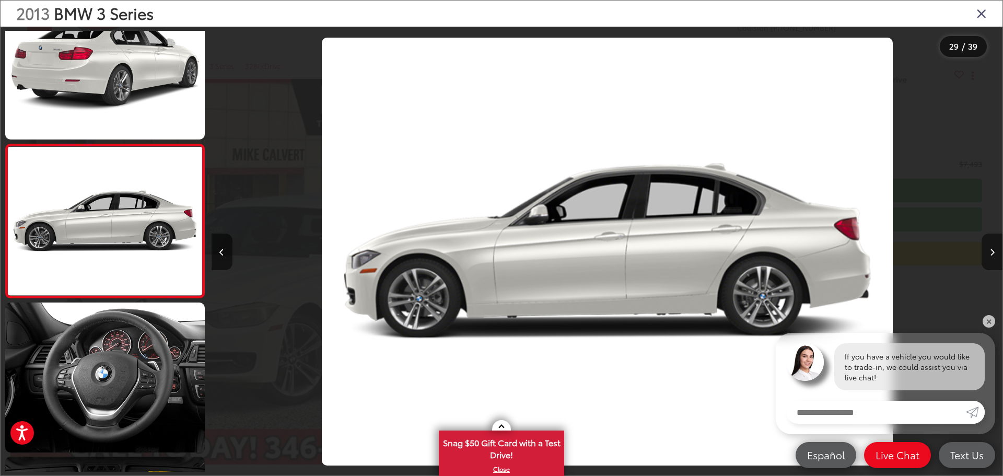
click at [986, 252] on button "Next image" at bounding box center [992, 252] width 21 height 37
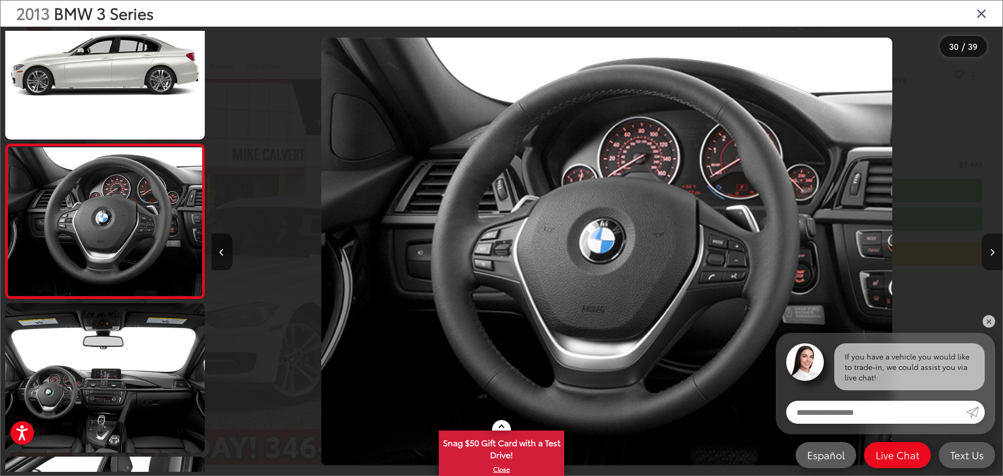
click at [986, 252] on button "Next image" at bounding box center [992, 252] width 21 height 37
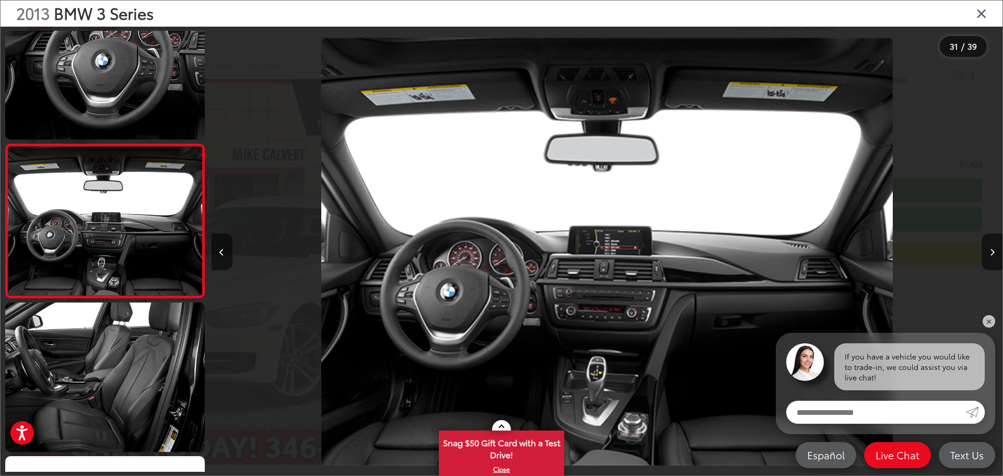
click at [979, 7] on icon "Close gallery" at bounding box center [982, 13] width 10 height 14
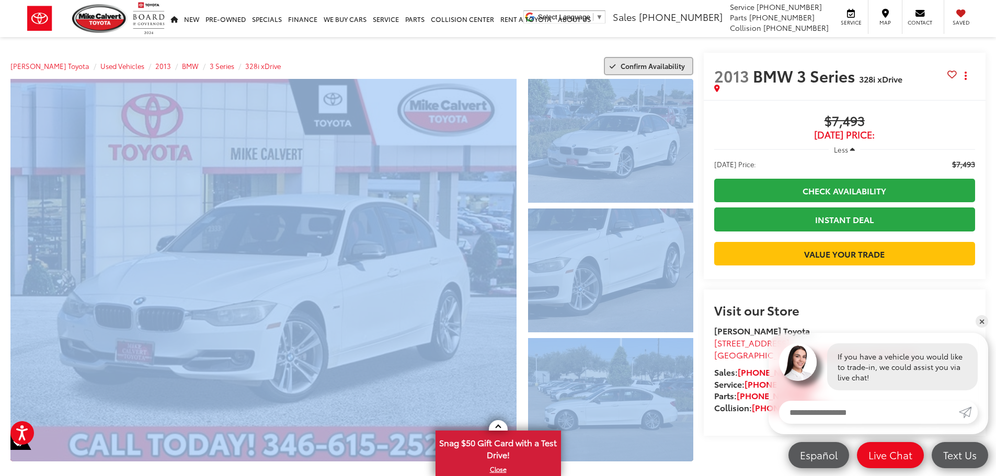
drag, startPoint x: 718, startPoint y: 75, endPoint x: 667, endPoint y: 72, distance: 50.8
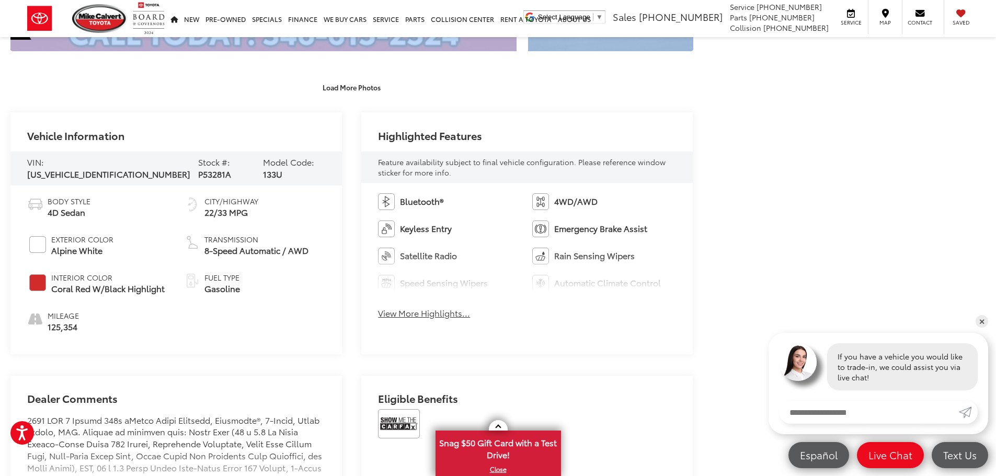
scroll to position [467, 0]
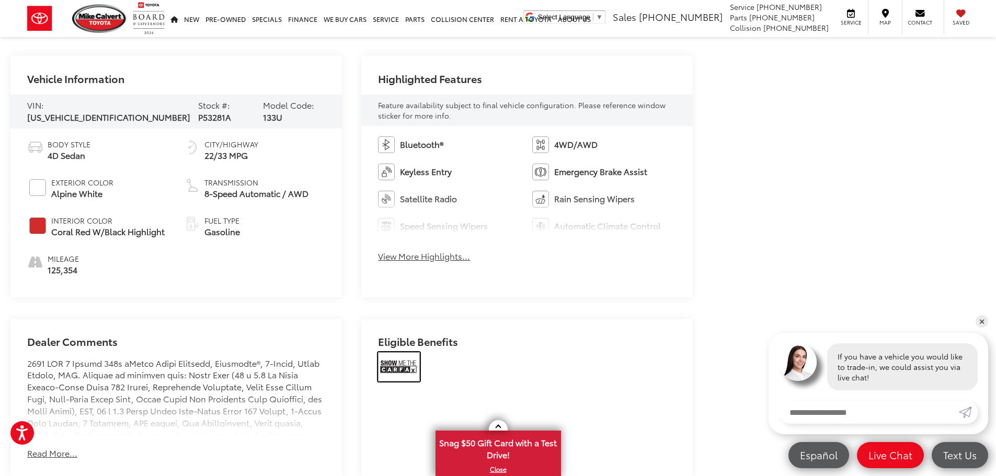
click at [412, 356] on img at bounding box center [399, 366] width 42 height 29
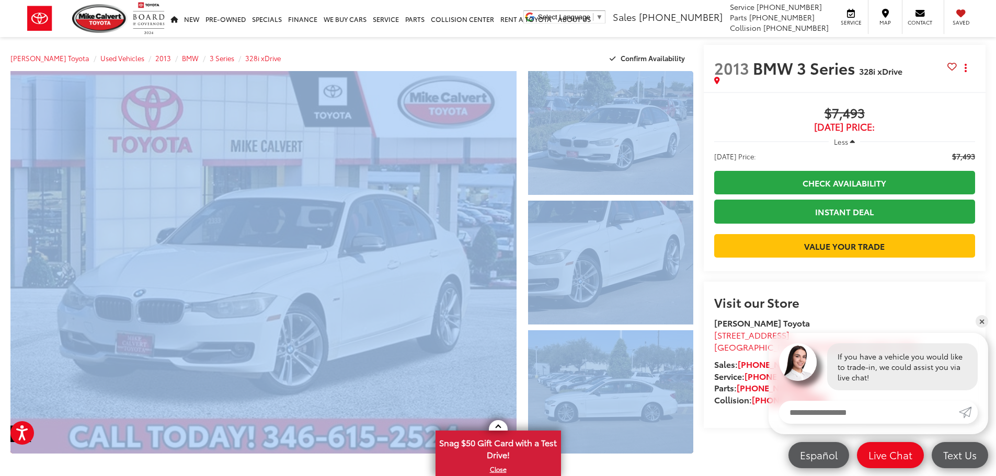
scroll to position [0, 0]
